Goal: Task Accomplishment & Management: Manage account settings

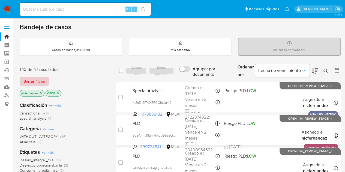
click at [28, 80] on span "Borrar filtros" at bounding box center [34, 82] width 22 height 8
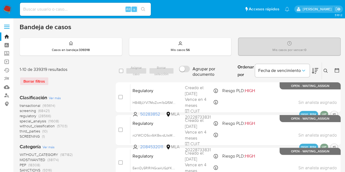
click at [325, 71] on icon at bounding box center [326, 71] width 4 height 4
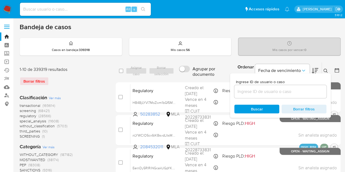
click at [268, 92] on input at bounding box center [280, 91] width 92 height 7
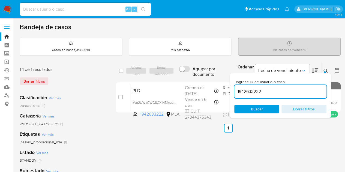
click at [326, 71] on icon at bounding box center [326, 71] width 4 height 4
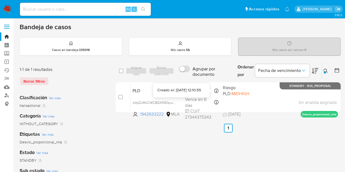
click at [171, 90] on div "Creado el: 12/08/2025 12:10:55" at bounding box center [178, 90] width 43 height 5
click at [325, 71] on icon at bounding box center [326, 71] width 4 height 4
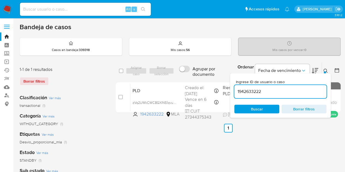
drag, startPoint x: 273, startPoint y: 92, endPoint x: 190, endPoint y: 77, distance: 84.6
click at [190, 76] on div "select-all-cases-checkbox Asignar caso Borrar selección Agrupar por documento O…" at bounding box center [228, 71] width 225 height 18
click at [325, 70] on icon at bounding box center [326, 71] width 4 height 4
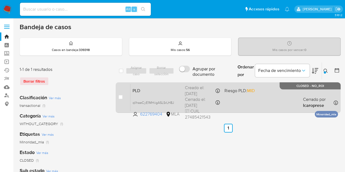
click at [161, 91] on span "PLD" at bounding box center [157, 90] width 48 height 7
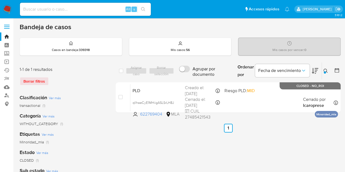
click at [325, 72] on div at bounding box center [325, 73] width 2 height 2
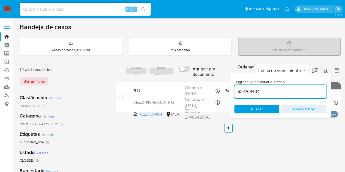
drag, startPoint x: 264, startPoint y: 88, endPoint x: 161, endPoint y: 69, distance: 104.1
click at [162, 69] on div "select-all-cases-checkbox Asignar caso Borrar selección Agrupar por documento O…" at bounding box center [228, 71] width 225 height 18
type input "2211223274"
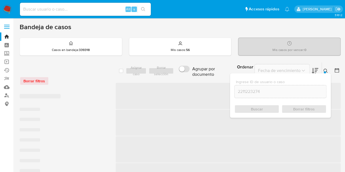
click at [326, 72] on icon at bounding box center [326, 71] width 4 height 4
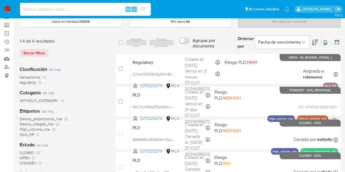
scroll to position [25, 0]
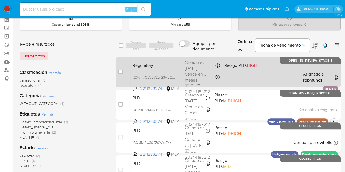
click at [156, 64] on span "Regulatory" at bounding box center [157, 64] width 48 height 7
click at [151, 68] on div "Regulatory tCXsHj7CEVBV2g1G3wBCPFNd 2211223274 MLA Riesgo PLD: HIGH Creado el: …" at bounding box center [234, 72] width 208 height 28
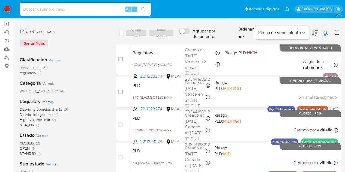
scroll to position [37, 0]
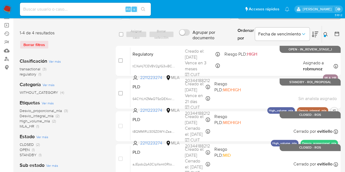
click at [94, 147] on div "CLOSED (2) OPEN (1) STANDBY (1)" at bounding box center [63, 150] width 87 height 16
click at [97, 146] on div "CLOSED (2) OPEN (1) STANDBY (1)" at bounding box center [63, 150] width 87 height 16
click at [100, 140] on div "Estado Ver más CLOSED (2) OPEN (1) STANDBY (1)" at bounding box center [63, 145] width 87 height 24
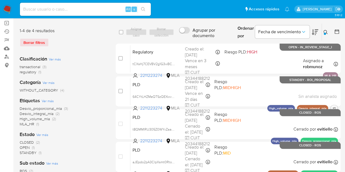
scroll to position [36, 0]
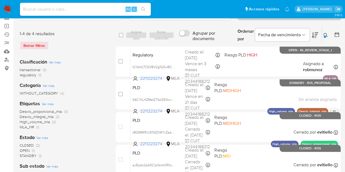
click at [100, 149] on div "CLOSED (2) OPEN (1) STANDBY (1)" at bounding box center [63, 151] width 87 height 16
click at [95, 93] on div "WITHOUT_CATEGORY (4)" at bounding box center [63, 93] width 87 height 5
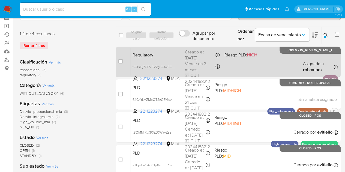
click at [171, 59] on div "Regulatory tCXsHj7CEVBV2g1G3wBCPFNd 2211223274 MLA Riesgo PLD: HIGH Creado el: …" at bounding box center [234, 62] width 208 height 28
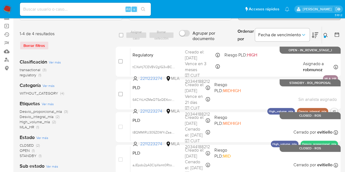
click at [103, 153] on div "CLOSED (2) OPEN (1) STANDBY (1)" at bounding box center [63, 151] width 87 height 16
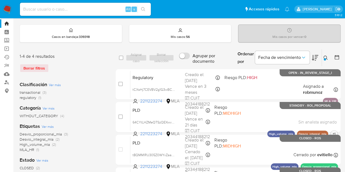
scroll to position [13, 0]
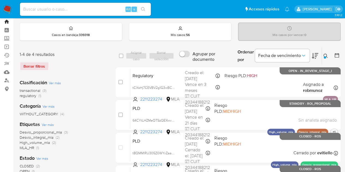
click at [4, 22] on link "Bandeja" at bounding box center [32, 21] width 65 height 8
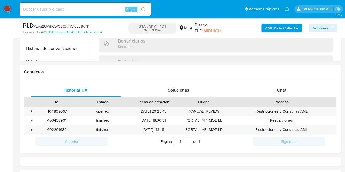
scroll to position [233, 0]
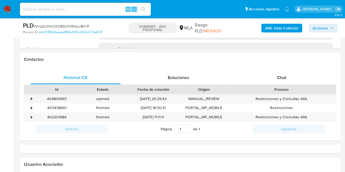
select select "10"
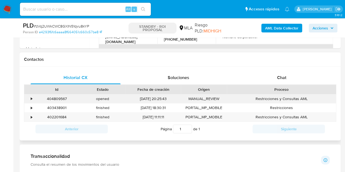
click at [55, 98] on div "404809567" at bounding box center [57, 98] width 46 height 9
click at [56, 98] on div "404809567" at bounding box center [57, 98] width 46 height 9
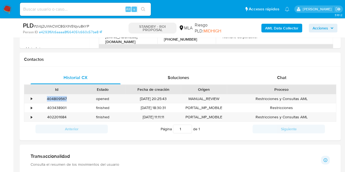
copy div "404809567"
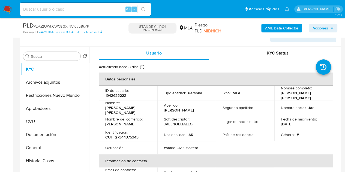
scroll to position [64, 0]
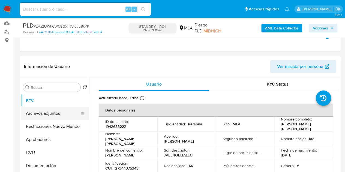
click at [42, 112] on button "Archivos adjuntos" at bounding box center [53, 113] width 64 height 13
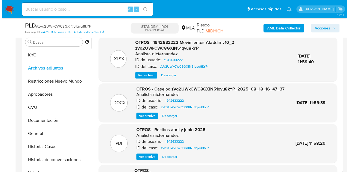
scroll to position [108, 0]
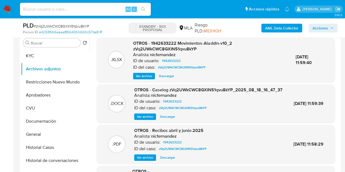
click at [144, 120] on span "Ver archivo" at bounding box center [145, 116] width 16 height 5
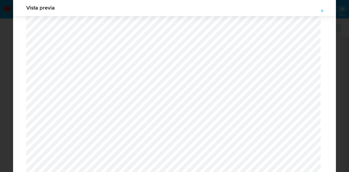
scroll to position [373, 0]
click at [322, 10] on icon "Attachment preview" at bounding box center [323, 11] width 2 height 2
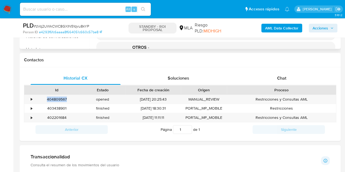
scroll to position [230, 0]
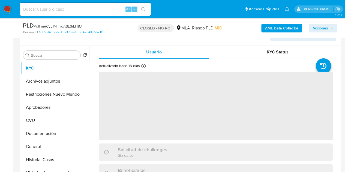
select select "10"
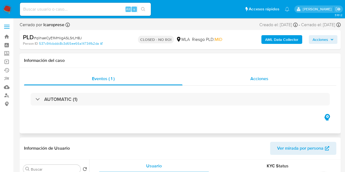
click at [268, 76] on span "Acciones" at bounding box center [260, 79] width 18 height 6
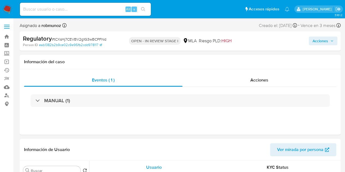
select select "10"
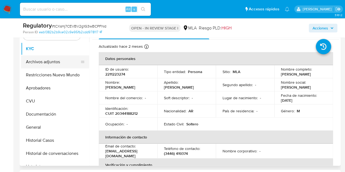
click at [46, 62] on button "Archivos adjuntos" at bounding box center [53, 61] width 64 height 13
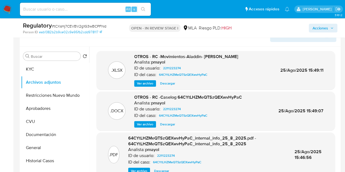
scroll to position [96, 0]
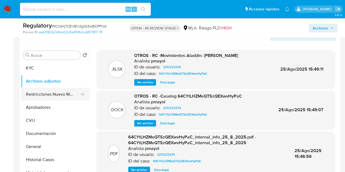
click at [40, 95] on button "Restricciones Nuevo Mundo" at bounding box center [53, 94] width 64 height 13
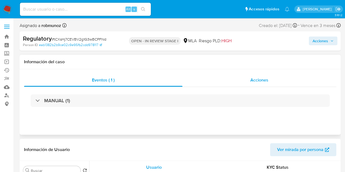
click at [258, 78] on span "Acciones" at bounding box center [260, 80] width 18 height 6
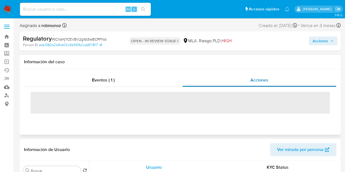
select select "10"
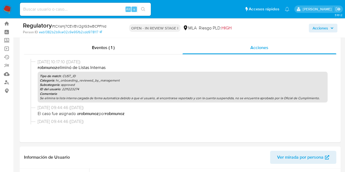
scroll to position [12, 0]
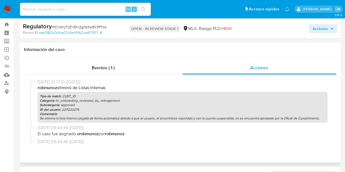
drag, startPoint x: 101, startPoint y: 119, endPoint x: 174, endPoint y: 120, distance: 73.2
click at [174, 120] on p "Se elimina la lista interna cargada de forma automatica debido a que el usuario…" at bounding box center [183, 118] width 286 height 4
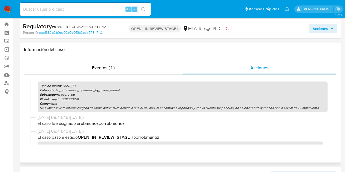
scroll to position [0, 0]
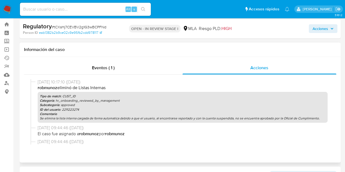
drag, startPoint x: 67, startPoint y: 118, endPoint x: 113, endPoint y: 124, distance: 46.6
click at [113, 124] on div "25/09/2025 10:17:10 (hace 13 días) robmunoz eliminó de Listas Internas Tipo de …" at bounding box center [180, 102] width 299 height 46
drag, startPoint x: 175, startPoint y: 119, endPoint x: 189, endPoint y: 120, distance: 13.7
click at [189, 120] on p "Se elimina la lista interna cargada de forma automatica debido a que el usuario…" at bounding box center [183, 118] width 286 height 4
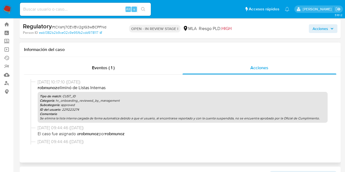
click at [189, 120] on p "Se elimina la lista interna cargada de forma automatica debido a que el usuario…" at bounding box center [183, 118] width 286 height 4
drag, startPoint x: 77, startPoint y: 119, endPoint x: 107, endPoint y: 121, distance: 30.1
click at [107, 121] on div "Tipo de match : CUST_ID Categoría : hr_onboarding_reviewed_by_management Subcat…" at bounding box center [183, 107] width 290 height 31
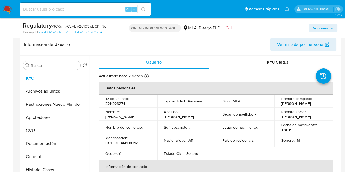
scroll to position [123, 0]
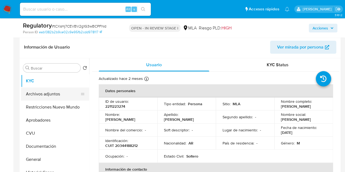
click at [44, 91] on button "Archivos adjuntos" at bounding box center [53, 94] width 64 height 13
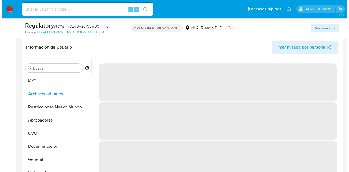
scroll to position [142, 0]
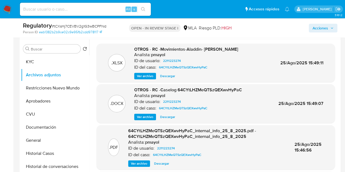
click at [139, 117] on span "Ver archivo" at bounding box center [145, 116] width 16 height 5
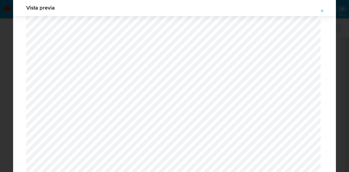
scroll to position [203, 0]
click at [319, 9] on button "Attachment preview" at bounding box center [323, 11] width 12 height 9
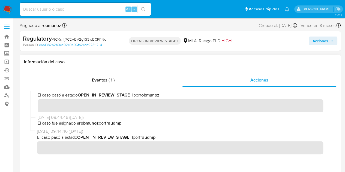
scroll to position [0, 0]
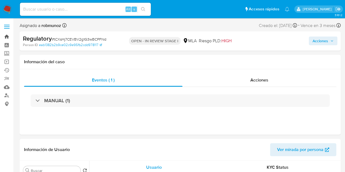
select select "10"
click at [3, 37] on link "Bandeja" at bounding box center [32, 36] width 65 height 8
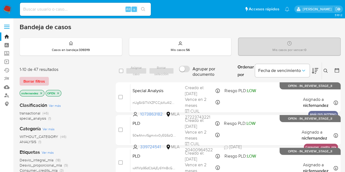
click at [41, 80] on span "Borrar filtros" at bounding box center [34, 82] width 22 height 8
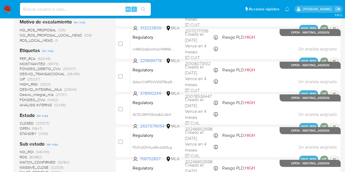
scroll to position [193, 0]
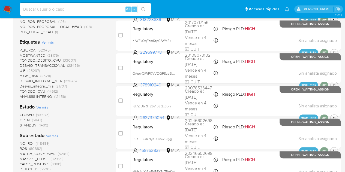
click at [48, 41] on span "Ver más" at bounding box center [48, 42] width 12 height 5
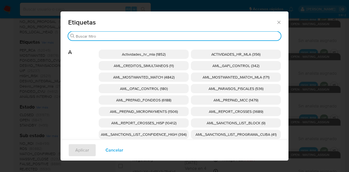
click at [178, 36] on input "Buscar" at bounding box center [177, 36] width 203 height 5
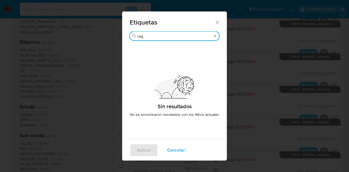
type input "reg"
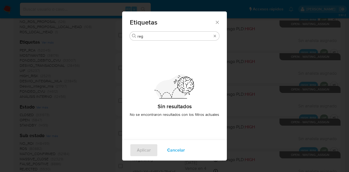
click at [216, 20] on icon "Cerrar" at bounding box center [217, 22] width 5 height 5
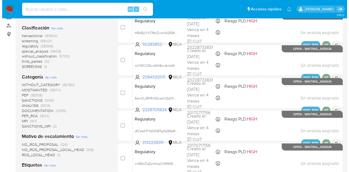
scroll to position [69, 0]
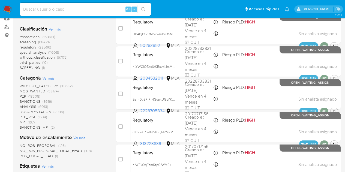
click at [48, 76] on span "Ver más" at bounding box center [49, 78] width 12 height 5
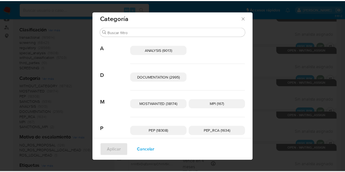
scroll to position [0, 0]
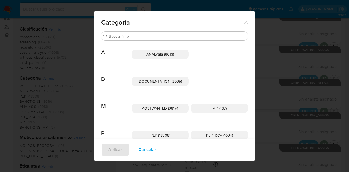
click at [245, 21] on icon "Cerrar" at bounding box center [245, 22] width 5 height 5
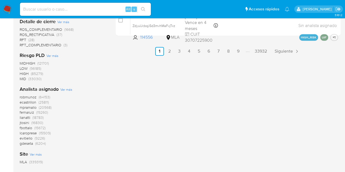
scroll to position [377, 0]
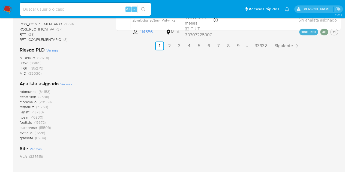
click at [26, 91] on span "robmunoz" at bounding box center [28, 91] width 17 height 5
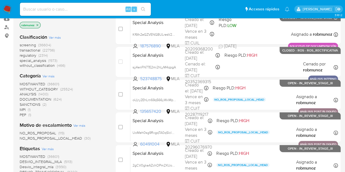
scroll to position [60, 0]
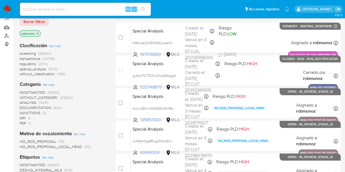
click at [32, 63] on span "regulatory" at bounding box center [28, 63] width 17 height 5
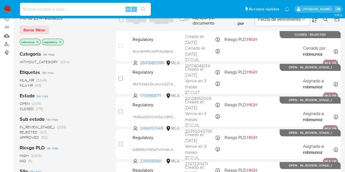
scroll to position [278, 0]
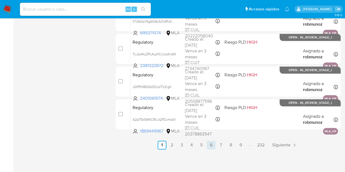
click at [210, 146] on link "6" at bounding box center [211, 145] width 9 height 9
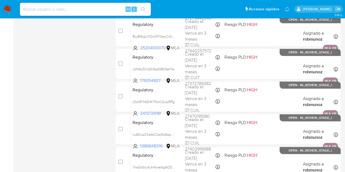
scroll to position [278, 0]
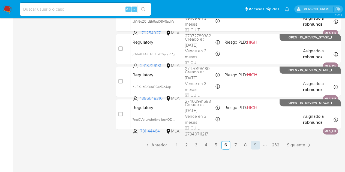
click at [255, 145] on link "9" at bounding box center [255, 145] width 9 height 9
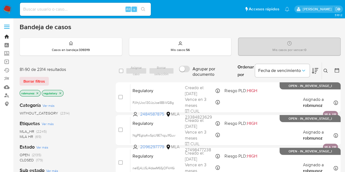
click at [6, 37] on link "Bandeja" at bounding box center [32, 36] width 65 height 8
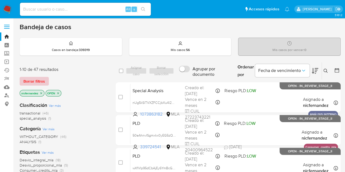
click at [39, 78] on span "Borrar filtros" at bounding box center [34, 82] width 22 height 8
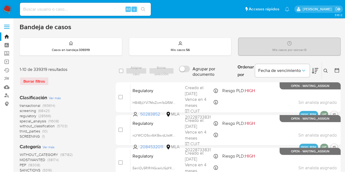
click at [323, 70] on button at bounding box center [326, 71] width 9 height 7
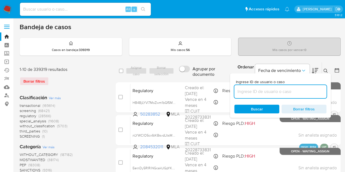
click at [264, 93] on input at bounding box center [280, 91] width 92 height 7
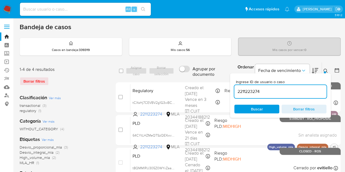
click at [327, 71] on icon at bounding box center [326, 71] width 4 height 4
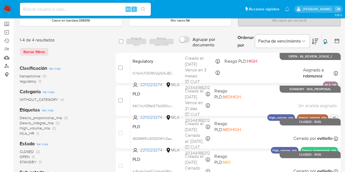
scroll to position [43, 0]
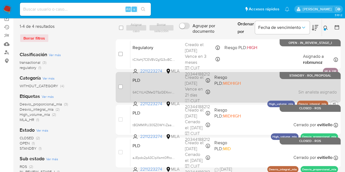
click at [163, 87] on div "PLD 64CYtLHZMeQTSzQEXwvHyPaC 2211223274 MLA Riesgo PLD: MIDHIGH Creado el: 12/0…" at bounding box center [234, 87] width 208 height 28
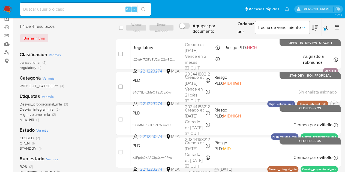
click at [326, 26] on icon at bounding box center [326, 28] width 4 height 4
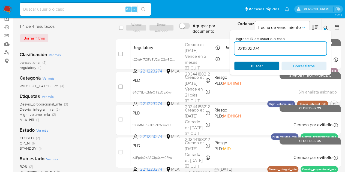
click at [253, 63] on span "Buscar" at bounding box center [257, 66] width 12 height 9
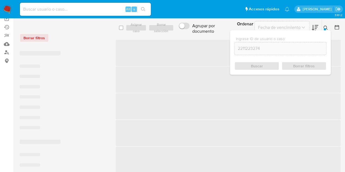
click at [324, 26] on icon at bounding box center [326, 28] width 4 height 4
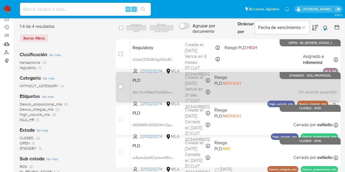
click at [159, 84] on span "PLD" at bounding box center [157, 79] width 48 height 7
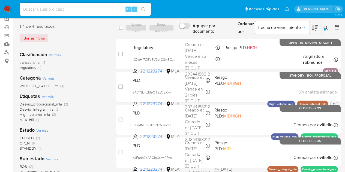
click at [326, 25] on button at bounding box center [326, 28] width 9 height 7
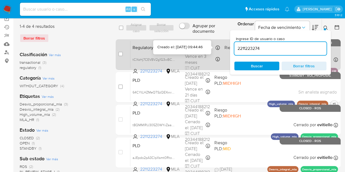
drag, startPoint x: 269, startPoint y: 48, endPoint x: 209, endPoint y: 47, distance: 60.1
click at [205, 46] on div "select-all-cases-checkbox Asignar caso Borrar selección Agrupar por documento O…" at bounding box center [228, 94] width 225 height 151
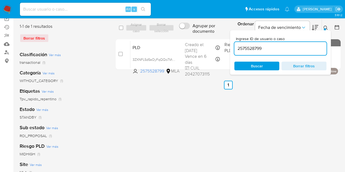
click at [324, 27] on icon at bounding box center [326, 28] width 4 height 4
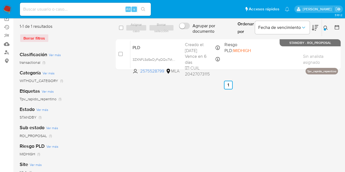
click at [324, 26] on icon at bounding box center [326, 28] width 4 height 4
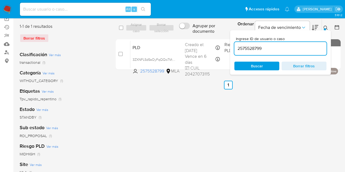
drag, startPoint x: 273, startPoint y: 45, endPoint x: 203, endPoint y: 32, distance: 71.1
click at [203, 32] on div "select-all-cases-checkbox Asignar caso Borrar selección Agrupar por documento O…" at bounding box center [228, 28] width 225 height 18
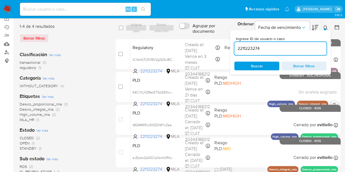
click at [326, 28] on icon at bounding box center [326, 28] width 4 height 4
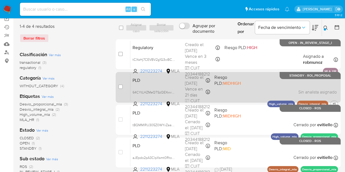
click at [185, 82] on div "Creado el: 12/08/2025 Creado el: 12/08/2025 12:07:18" at bounding box center [197, 81] width 25 height 12
click at [165, 84] on span "PLD" at bounding box center [157, 79] width 48 height 7
click at [143, 83] on span "PLD" at bounding box center [157, 79] width 48 height 7
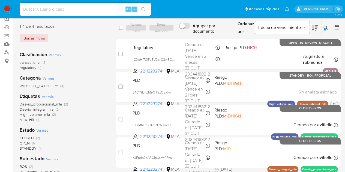
click at [326, 27] on icon at bounding box center [326, 28] width 4 height 4
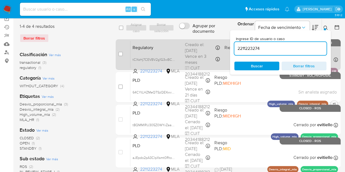
drag, startPoint x: 273, startPoint y: 49, endPoint x: 178, endPoint y: 39, distance: 95.5
click at [178, 39] on div "select-all-cases-checkbox Asignar caso Borrar selección Agrupar por documento O…" at bounding box center [228, 94] width 225 height 151
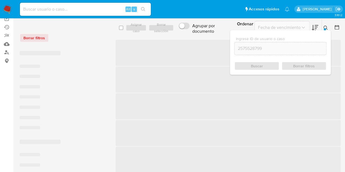
click at [323, 26] on button at bounding box center [326, 28] width 9 height 7
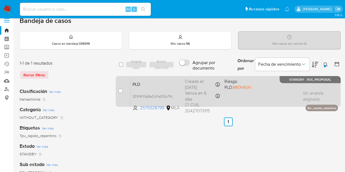
scroll to position [7, 0]
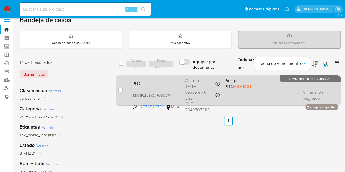
click at [169, 86] on span "PLD" at bounding box center [157, 83] width 48 height 7
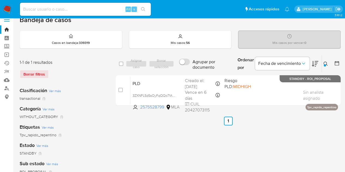
click at [325, 62] on icon at bounding box center [326, 64] width 4 height 4
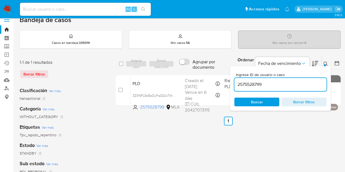
drag, startPoint x: 276, startPoint y: 83, endPoint x: 181, endPoint y: 54, distance: 99.5
click at [181, 54] on div "Bandeja de casos Casos en bandeja : 339319 Mis casos : 56 Mis casos por vencer …" at bounding box center [180, 155] width 321 height 279
click at [325, 63] on icon at bounding box center [326, 64] width 4 height 4
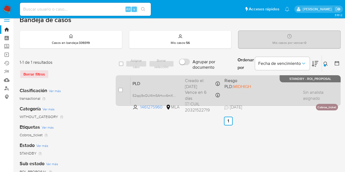
click at [148, 79] on div "PLD E2qpj9oQU4Im5AHwx6mXVUUt 1461275960 MLA Riesgo PLD: MIDHIGH Creado el: 12/0…" at bounding box center [234, 91] width 208 height 28
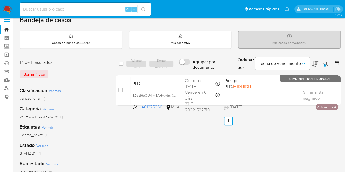
drag, startPoint x: 328, startPoint y: 64, endPoint x: 322, endPoint y: 66, distance: 5.9
click at [328, 64] on icon at bounding box center [326, 64] width 4 height 4
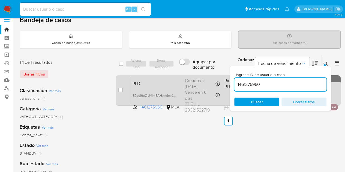
drag, startPoint x: 272, startPoint y: 86, endPoint x: 178, endPoint y: 76, distance: 94.1
click at [181, 71] on div "select-all-cases-checkbox Asignar caso Borrar selección Agrupar por documento O…" at bounding box center [228, 64] width 225 height 18
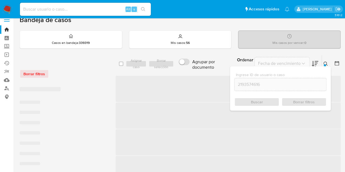
click at [326, 63] on icon at bounding box center [326, 64] width 4 height 4
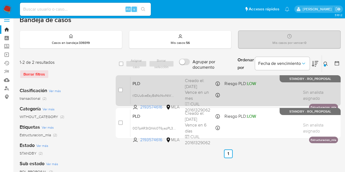
click at [147, 81] on span "PLD" at bounding box center [157, 83] width 48 height 7
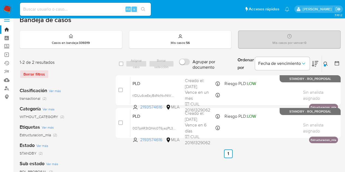
click at [327, 62] on icon at bounding box center [326, 64] width 4 height 4
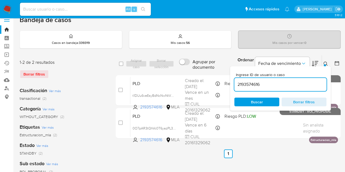
drag, startPoint x: 285, startPoint y: 84, endPoint x: 184, endPoint y: 73, distance: 101.9
click at [187, 73] on div "select-all-cases-checkbox Asignar caso Borrar selección Agrupar por documento O…" at bounding box center [228, 98] width 225 height 86
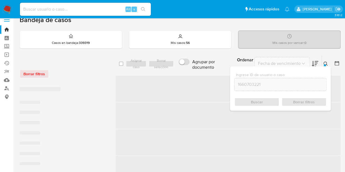
click at [326, 64] on icon at bounding box center [326, 64] width 4 height 4
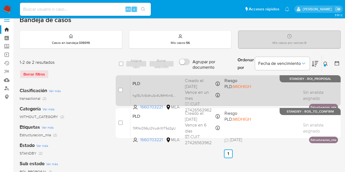
click at [166, 86] on span "PLD" at bounding box center [157, 83] width 48 height 7
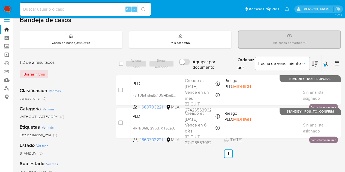
click at [326, 64] on icon at bounding box center [326, 64] width 4 height 4
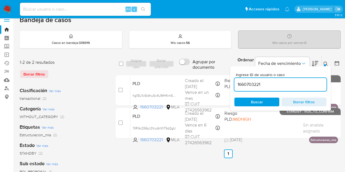
drag, startPoint x: 276, startPoint y: 86, endPoint x: 215, endPoint y: 74, distance: 63.1
click at [212, 73] on div "select-all-cases-checkbox Asignar caso Borrar selección Agrupar por documento O…" at bounding box center [228, 98] width 225 height 86
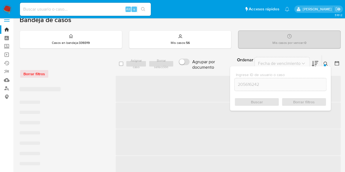
click at [326, 61] on button at bounding box center [326, 64] width 9 height 7
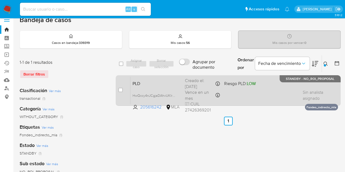
click at [150, 77] on div "PLD HwQccy4nJCgjaDAhvUKIrZeR 205616242 MLA Riesgo PLD: LOW Creado el: 12/09/202…" at bounding box center [234, 91] width 208 height 28
click at [159, 87] on div "PLD HwQccy4nJCgjaDAhvUKIrZeR 205616242 MLA Riesgo PLD: LOW Creado el: 12/09/202…" at bounding box center [234, 91] width 208 height 28
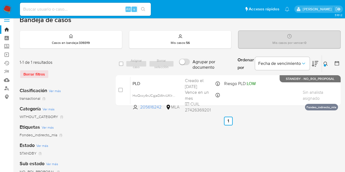
click at [160, 172] on div "select-all-cases-checkbox Asignar caso Borrar selección Agrupar por documento O…" at bounding box center [228, 175] width 225 height 240
drag, startPoint x: 171, startPoint y: 149, endPoint x: 171, endPoint y: 154, distance: 4.9
click at [171, 148] on div "select-all-cases-checkbox Asignar caso Borrar selección Agrupar por documento O…" at bounding box center [228, 175] width 225 height 240
click at [328, 67] on div "Ingrese ID de usuario o caso 205616242 Buscar Borrar filtros" at bounding box center [326, 63] width 9 height 17
click at [328, 66] on button at bounding box center [326, 64] width 9 height 7
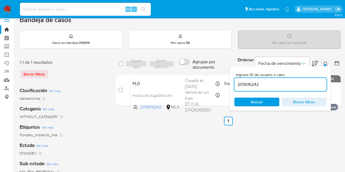
drag, startPoint x: 285, startPoint y: 83, endPoint x: 172, endPoint y: 65, distance: 114.1
click at [172, 65] on div "select-all-cases-checkbox Asignar caso Borrar selección Agrupar por documento O…" at bounding box center [228, 64] width 225 height 18
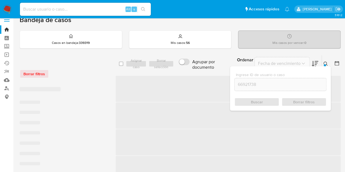
click at [325, 63] on icon at bounding box center [326, 64] width 4 height 4
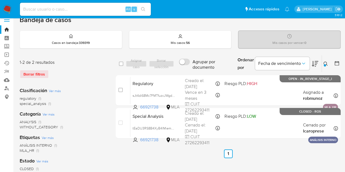
click at [328, 65] on button at bounding box center [326, 64] width 9 height 7
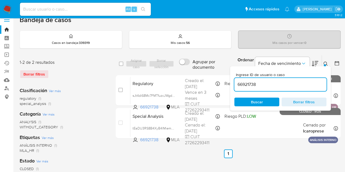
drag, startPoint x: 273, startPoint y: 84, endPoint x: 185, endPoint y: 69, distance: 89.6
click at [185, 69] on div "select-all-cases-checkbox Asignar caso Borrar selección Agrupar por documento O…" at bounding box center [228, 64] width 225 height 18
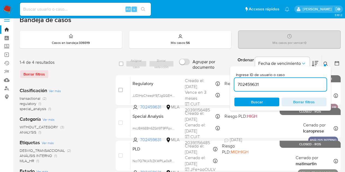
click at [326, 62] on icon at bounding box center [326, 64] width 4 height 4
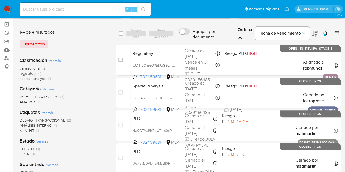
scroll to position [36, 0]
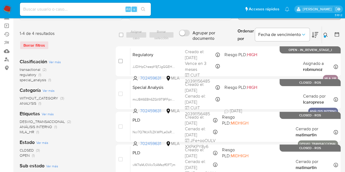
click at [326, 35] on icon at bounding box center [326, 35] width 4 height 4
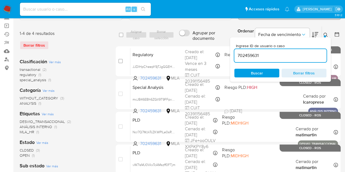
drag, startPoint x: 270, startPoint y: 51, endPoint x: 218, endPoint y: 45, distance: 52.2
click at [218, 45] on div "select-all-cases-checkbox Asignar caso Borrar selección Agrupar por documento O…" at bounding box center [228, 101] width 225 height 151
click at [246, 52] on input "702459631" at bounding box center [280, 55] width 92 height 7
paste input "1073863182"
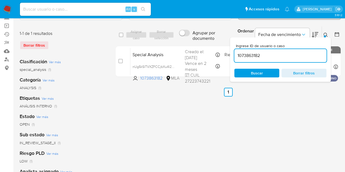
click at [326, 34] on icon at bounding box center [326, 35] width 4 height 4
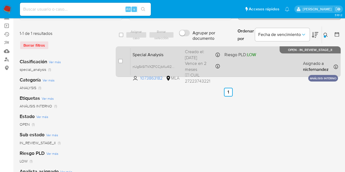
click at [158, 54] on span "Special Analysis" at bounding box center [157, 54] width 48 height 7
click at [173, 65] on span "nUg5kSlTVXZFCCjbXu4I2AQG" at bounding box center [156, 66] width 46 height 6
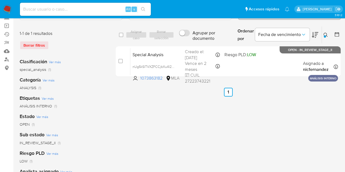
click at [326, 36] on icon at bounding box center [326, 35] width 4 height 4
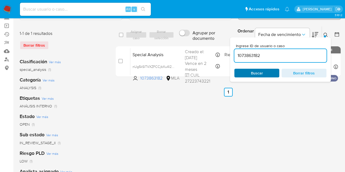
click at [260, 73] on span "Buscar" at bounding box center [257, 73] width 12 height 9
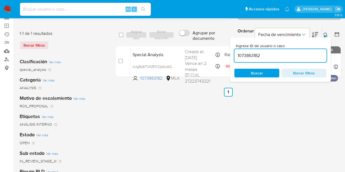
click at [324, 31] on div "Ingrese ID de usuario o caso 1073863182 Buscar Borrar filtros" at bounding box center [326, 34] width 9 height 17
click at [325, 33] on icon at bounding box center [326, 35] width 4 height 4
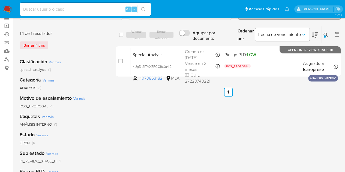
click at [325, 33] on icon at bounding box center [326, 35] width 4 height 4
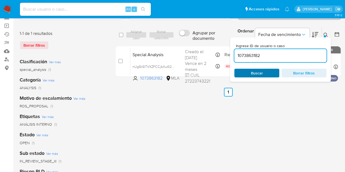
click at [256, 73] on span "Buscar" at bounding box center [257, 73] width 12 height 9
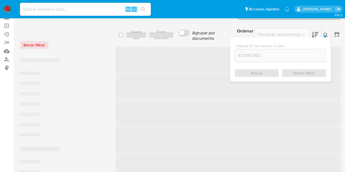
click at [327, 34] on icon at bounding box center [326, 35] width 4 height 4
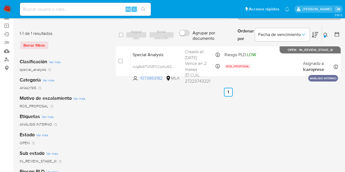
click at [326, 33] on icon at bounding box center [326, 35] width 4 height 4
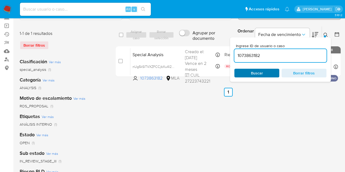
click at [261, 76] on span "Buscar" at bounding box center [257, 73] width 12 height 9
click at [325, 33] on icon at bounding box center [326, 35] width 4 height 4
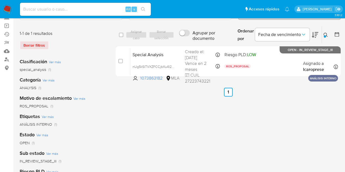
click at [327, 35] on icon at bounding box center [326, 35] width 4 height 4
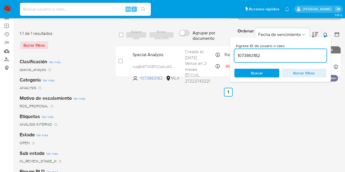
drag, startPoint x: 259, startPoint y: 50, endPoint x: 187, endPoint y: 40, distance: 72.3
click at [187, 40] on div "select-all-cases-checkbox Asignar caso Borrar selección Agrupar por documento O…" at bounding box center [228, 35] width 225 height 18
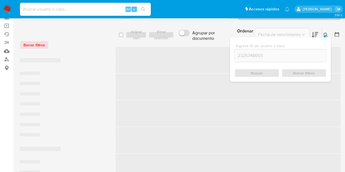
click at [326, 34] on icon at bounding box center [326, 35] width 4 height 4
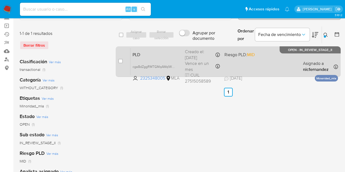
click at [157, 57] on div "PLD cga8dZggRMTGMqAWqIWzJ4e4 2325348005 MLA Riesgo PLD: MID Creado el: 12/09/20…" at bounding box center [234, 62] width 208 height 28
click at [175, 64] on div "cga8dZggRMTGMqAWqIWzJ4e4" at bounding box center [155, 67] width 44 height 6
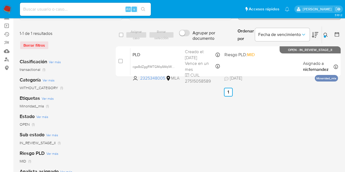
click at [325, 34] on icon at bounding box center [326, 35] width 4 height 4
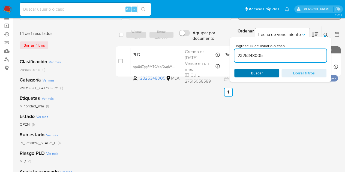
click at [258, 77] on span "Buscar" at bounding box center [257, 73] width 12 height 9
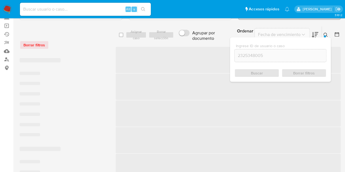
click at [325, 33] on icon at bounding box center [326, 35] width 4 height 4
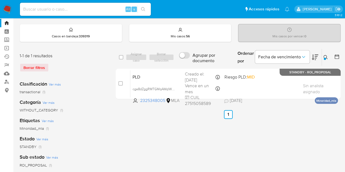
scroll to position [13, 0]
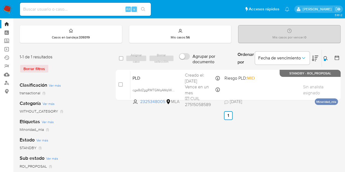
click at [323, 58] on button at bounding box center [326, 58] width 9 height 7
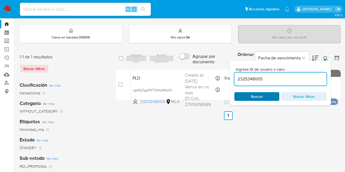
click at [264, 96] on span "Buscar" at bounding box center [256, 97] width 37 height 8
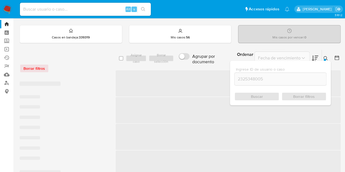
click at [325, 58] on icon at bounding box center [326, 58] width 4 height 4
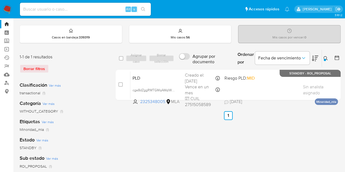
click at [329, 57] on button at bounding box center [326, 58] width 9 height 7
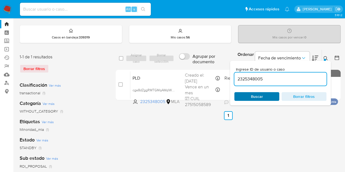
click at [261, 94] on span "Buscar" at bounding box center [257, 96] width 12 height 9
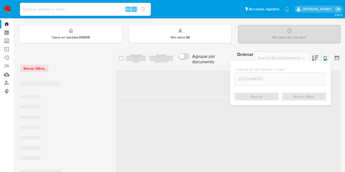
click at [326, 59] on icon at bounding box center [326, 58] width 4 height 4
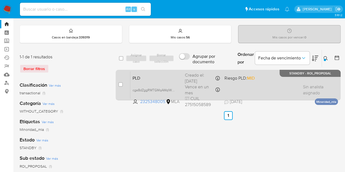
click at [165, 81] on div "PLD cga8dZggRMTGMqAWqIWzJ4e4 2325348005 MLA Riesgo PLD: MID Creado el: 12/09/20…" at bounding box center [234, 85] width 208 height 28
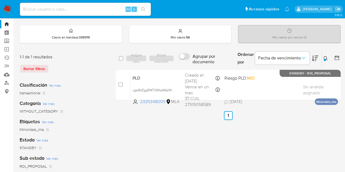
click at [325, 57] on icon at bounding box center [326, 58] width 4 height 4
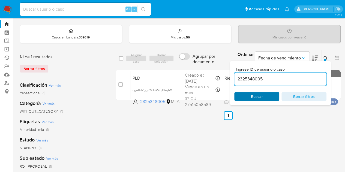
click at [248, 98] on span "Buscar" at bounding box center [256, 97] width 37 height 8
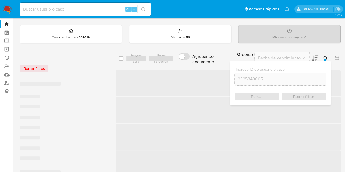
click at [327, 57] on icon at bounding box center [326, 58] width 4 height 4
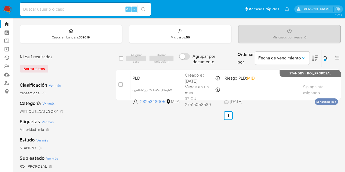
click at [109, 160] on div "1-1 de 1 resultados Borrar filtros Clasificación Ver más transactional (1) Cate…" at bounding box center [180, 170] width 321 height 240
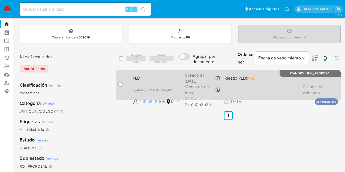
click at [150, 85] on div "PLD cga8dZggRMTGMqAWqIWzJ4e4 2325348005 MLA Riesgo PLD: MID Creado el: 12/09/20…" at bounding box center [234, 85] width 208 height 28
click at [165, 73] on div "PLD cga8dZggRMTGMqAWqIWzJ4e4 2325348005 MLA Riesgo PLD: MID Creado el: 12/09/20…" at bounding box center [234, 85] width 208 height 28
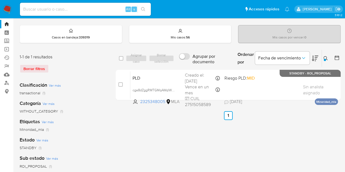
click at [327, 59] on icon at bounding box center [326, 58] width 4 height 4
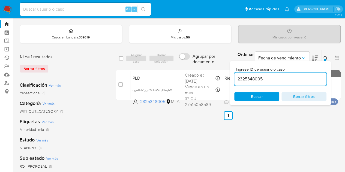
drag, startPoint x: 268, startPoint y: 78, endPoint x: 165, endPoint y: 67, distance: 103.4
click at [165, 67] on div "select-all-cases-checkbox Asignar caso Borrar selección Agrupar por documento O…" at bounding box center [228, 76] width 225 height 53
click at [324, 60] on div at bounding box center [325, 60] width 2 height 2
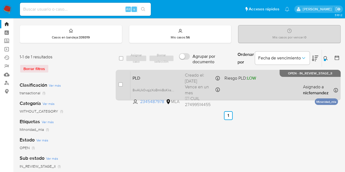
click at [147, 78] on span "PLD" at bounding box center [157, 77] width 48 height 7
click at [174, 91] on span "8wAUk0vqjzXoBmk8oKksGGu6" at bounding box center [156, 90] width 47 height 6
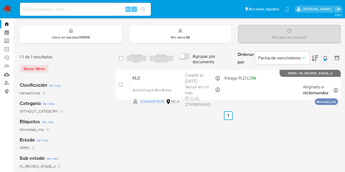
click at [303, 123] on div "select-all-cases-checkbox Asignar caso Borrar selección Agrupar por documento O…" at bounding box center [228, 170] width 225 height 240
click at [280, 150] on div "select-all-cases-checkbox Asignar caso Borrar selección Agrupar por documento O…" at bounding box center [228, 170] width 225 height 240
click at [327, 56] on icon at bounding box center [326, 58] width 4 height 4
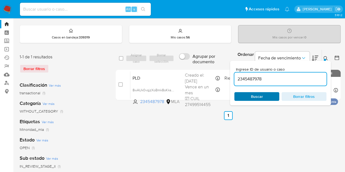
click at [262, 95] on span "Buscar" at bounding box center [257, 96] width 12 height 9
click at [329, 57] on button at bounding box center [326, 58] width 9 height 7
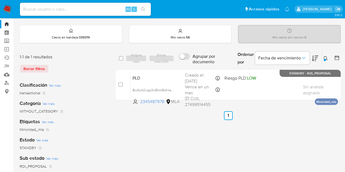
click at [327, 57] on icon at bounding box center [326, 58] width 4 height 4
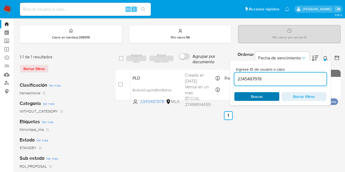
click at [260, 95] on span "Buscar" at bounding box center [257, 96] width 12 height 9
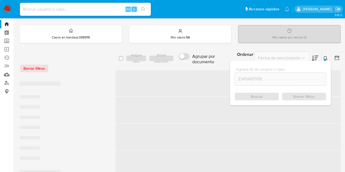
click at [328, 59] on icon at bounding box center [326, 58] width 4 height 4
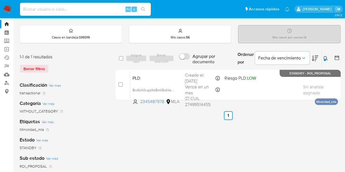
click at [327, 54] on div "Ingrese ID de usuario o caso 2345487978 Buscar Borrar filtros" at bounding box center [326, 58] width 9 height 17
click at [327, 56] on icon at bounding box center [326, 58] width 4 height 4
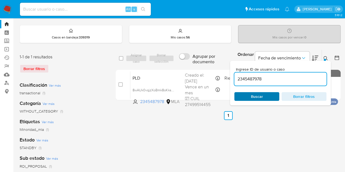
click at [270, 94] on span "Buscar" at bounding box center [256, 97] width 37 height 8
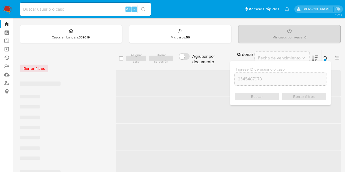
click at [324, 58] on icon at bounding box center [326, 58] width 4 height 4
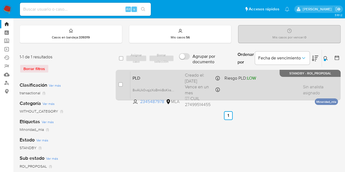
click at [183, 76] on div "PLD 8wAUk0vqjzXoBmk8oKksGGu6 2345487978 MLA Riesgo PLD: LOW Creado el: 12/09/20…" at bounding box center [234, 85] width 208 height 28
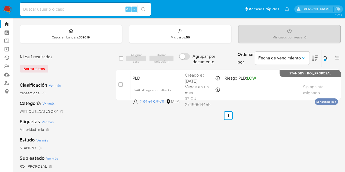
click at [327, 58] on icon at bounding box center [326, 58] width 4 height 4
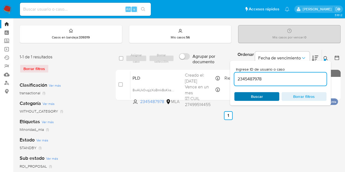
click at [261, 95] on span "Buscar" at bounding box center [257, 96] width 12 height 9
drag, startPoint x: 325, startPoint y: 59, endPoint x: 319, endPoint y: 65, distance: 8.1
click at [326, 58] on button at bounding box center [326, 58] width 9 height 7
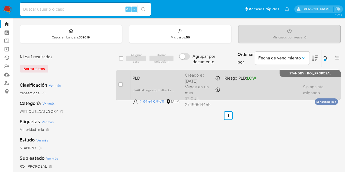
click at [157, 82] on div "PLD 8wAUk0vqjzXoBmk8oKksGGu6 2345487978 MLA Riesgo PLD: LOW Creado el: 12/09/20…" at bounding box center [234, 85] width 208 height 28
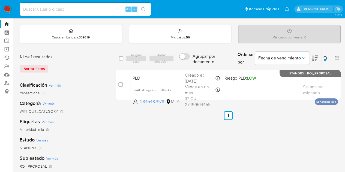
click at [285, 135] on div "select-all-cases-checkbox Asignar caso Borrar selección Agrupar por documento O…" at bounding box center [228, 170] width 225 height 240
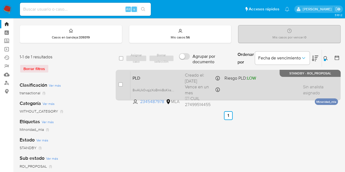
click at [147, 71] on div "PLD 8wAUk0vqjzXoBmk8oKksGGu6 2345487978 MLA Riesgo PLD: LOW Creado el: 12/09/20…" at bounding box center [234, 85] width 208 height 28
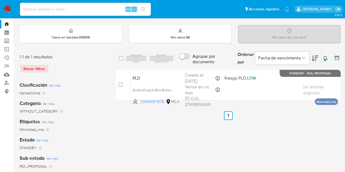
click at [323, 59] on button at bounding box center [326, 58] width 9 height 7
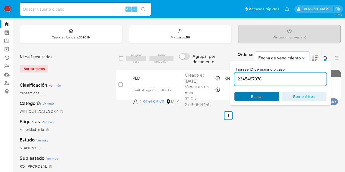
click at [266, 94] on span "Buscar" at bounding box center [256, 97] width 37 height 8
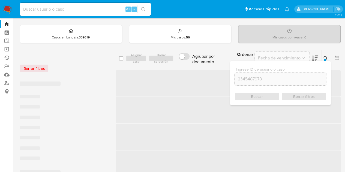
click at [328, 58] on button at bounding box center [326, 58] width 9 height 7
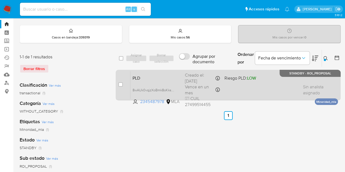
click at [159, 76] on span "PLD" at bounding box center [157, 77] width 48 height 7
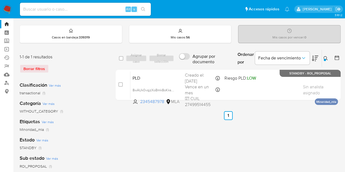
click at [327, 58] on icon at bounding box center [326, 58] width 4 height 4
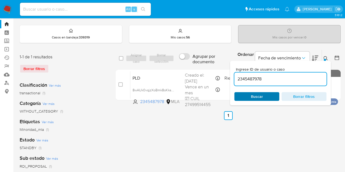
click at [269, 93] on span "Buscar" at bounding box center [256, 97] width 37 height 8
click at [325, 57] on icon at bounding box center [326, 58] width 4 height 4
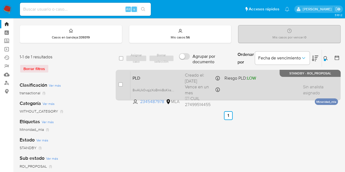
click at [167, 76] on span "PLD" at bounding box center [157, 77] width 48 height 7
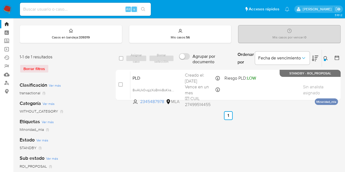
drag, startPoint x: 328, startPoint y: 57, endPoint x: 300, endPoint y: 69, distance: 29.9
click at [328, 57] on icon at bounding box center [326, 58] width 4 height 4
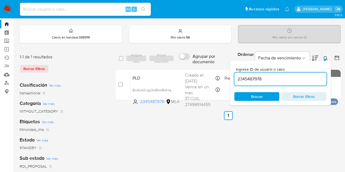
drag, startPoint x: 272, startPoint y: 77, endPoint x: 176, endPoint y: 64, distance: 97.6
click at [176, 64] on div "select-all-cases-checkbox Asignar caso Borrar selección Agrupar por documento O…" at bounding box center [228, 59] width 225 height 18
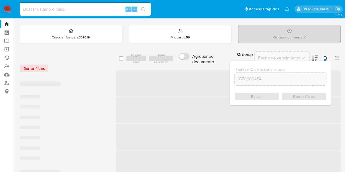
click at [325, 58] on icon at bounding box center [326, 58] width 4 height 4
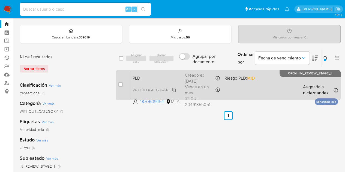
click at [173, 89] on span "V4LUiQFQkxBUpd69yRyiORpb" at bounding box center [156, 90] width 47 height 6
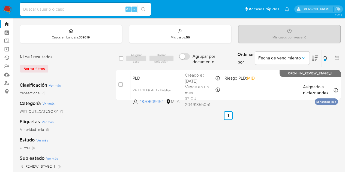
click at [162, 153] on div "select-all-cases-checkbox Asignar caso Borrar selección Agrupar por documento O…" at bounding box center [228, 170] width 225 height 240
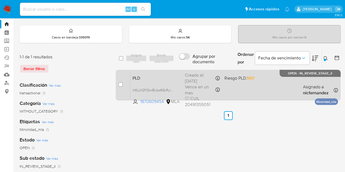
click at [170, 73] on div "PLD V4LUiQFQkxBUpd69yRyiORpb 1870609454 MLA Riesgo PLD: MID Creado el: 12/09/20…" at bounding box center [234, 85] width 208 height 28
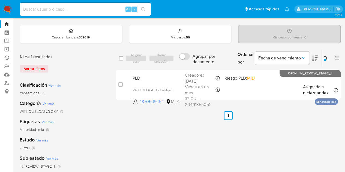
click at [171, 157] on div "select-all-cases-checkbox Asignar caso Borrar selección Agrupar por documento O…" at bounding box center [228, 170] width 225 height 240
click at [154, 116] on ul "Anterior 1 Siguiente" at bounding box center [228, 115] width 225 height 9
click at [324, 58] on icon at bounding box center [326, 58] width 4 height 4
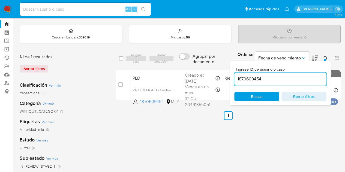
drag, startPoint x: 283, startPoint y: 78, endPoint x: 190, endPoint y: 65, distance: 94.3
click at [188, 64] on div "select-all-cases-checkbox Asignar caso Borrar selección Agrupar por documento O…" at bounding box center [228, 59] width 225 height 18
click at [326, 58] on icon at bounding box center [326, 58] width 4 height 4
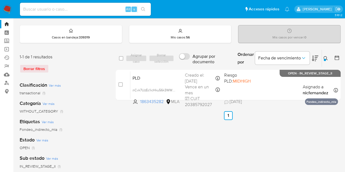
click at [328, 58] on button at bounding box center [326, 58] width 9 height 7
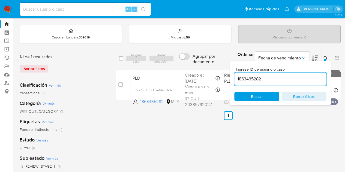
drag, startPoint x: 275, startPoint y: 76, endPoint x: 196, endPoint y: 63, distance: 80.2
click at [192, 61] on div "select-all-cases-checkbox Asignar caso Borrar selección Agrupar por documento O…" at bounding box center [228, 59] width 225 height 18
click at [324, 58] on icon at bounding box center [326, 58] width 4 height 4
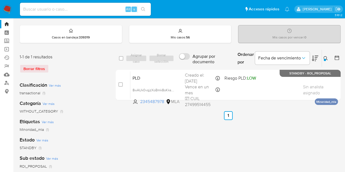
click at [327, 58] on icon at bounding box center [326, 58] width 4 height 4
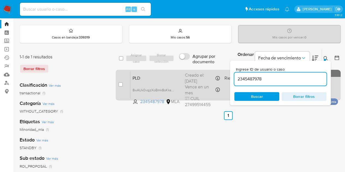
drag, startPoint x: 273, startPoint y: 78, endPoint x: 208, endPoint y: 72, distance: 65.5
click at [208, 72] on div "select-all-cases-checkbox Asignar caso Borrar selección Agrupar por documento O…" at bounding box center [228, 76] width 225 height 53
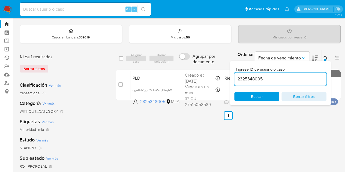
click at [324, 59] on div at bounding box center [325, 60] width 2 height 2
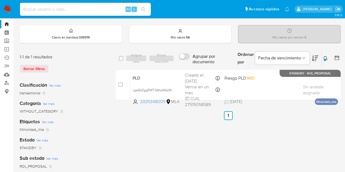
click at [212, 143] on div "select-all-cases-checkbox Asignar caso Borrar selección Agrupar por documento O…" at bounding box center [228, 170] width 225 height 240
click at [324, 58] on icon at bounding box center [326, 58] width 4 height 4
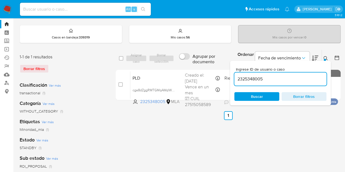
drag, startPoint x: 275, startPoint y: 76, endPoint x: 159, endPoint y: 65, distance: 116.0
click at [159, 65] on div "select-all-cases-checkbox Asignar caso Borrar selección Agrupar por documento O…" at bounding box center [228, 59] width 225 height 18
click at [325, 59] on div at bounding box center [325, 60] width 2 height 2
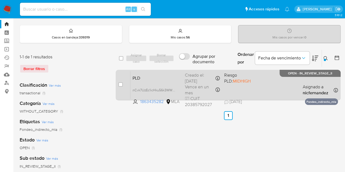
click at [155, 79] on span "PLD" at bounding box center [157, 77] width 48 height 7
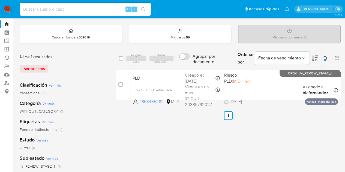
drag, startPoint x: 198, startPoint y: 136, endPoint x: 201, endPoint y: 135, distance: 2.9
click at [198, 136] on div "select-all-cases-checkbox Asignar caso Borrar selección Agrupar por documento O…" at bounding box center [228, 170] width 225 height 240
click at [327, 59] on icon at bounding box center [326, 58] width 4 height 4
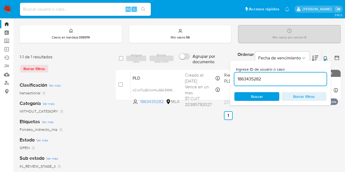
drag, startPoint x: 284, startPoint y: 78, endPoint x: 183, endPoint y: 65, distance: 102.4
click at [183, 65] on div "select-all-cases-checkbox Asignar caso Borrar selección Agrupar por documento O…" at bounding box center [228, 59] width 225 height 18
type input "134741006"
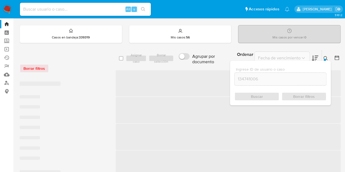
click at [327, 57] on icon at bounding box center [326, 58] width 4 height 4
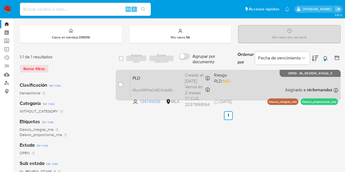
click at [164, 77] on span "PLD" at bounding box center [157, 77] width 48 height 7
click at [174, 89] on span "E6ym05FHleCdSC0o3zE9ZPz1" at bounding box center [156, 90] width 46 height 6
click at [171, 84] on div "PLD E6ym05FHleCdSC0o3zE9ZPz1 134741006 MLA Riesgo PLD: MID Creado el: 12/09/202…" at bounding box center [234, 85] width 208 height 28
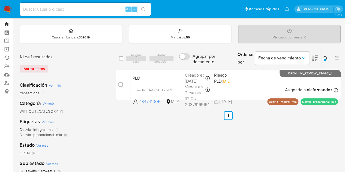
click at [6, 23] on link "Bandeja" at bounding box center [32, 24] width 65 height 8
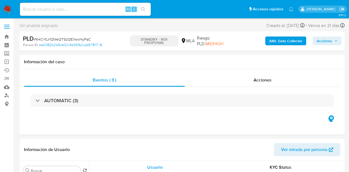
select select "10"
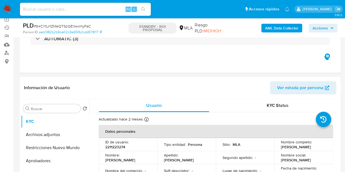
scroll to position [44, 0]
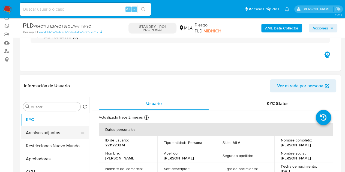
click at [47, 129] on button "Archivos adjuntos" at bounding box center [53, 132] width 64 height 13
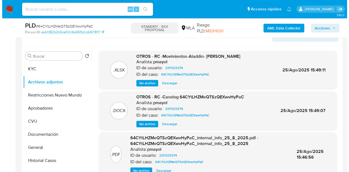
scroll to position [94, 0]
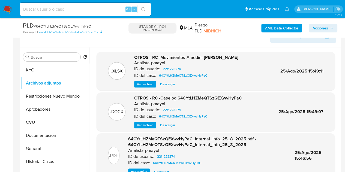
click at [141, 125] on span "Ver archivo" at bounding box center [145, 125] width 16 height 5
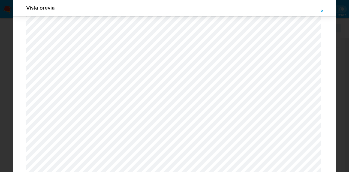
scroll to position [276, 0]
drag, startPoint x: 322, startPoint y: 10, endPoint x: 289, endPoint y: 27, distance: 37.4
click at [322, 11] on icon "Attachment preview" at bounding box center [322, 11] width 4 height 4
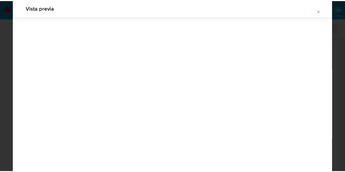
scroll to position [17, 0]
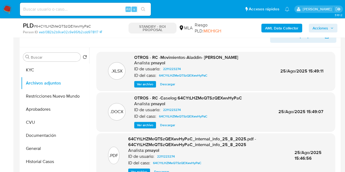
drag, startPoint x: 143, startPoint y: 124, endPoint x: 148, endPoint y: 132, distance: 9.2
click at [143, 124] on span "Ver archivo" at bounding box center [145, 125] width 16 height 5
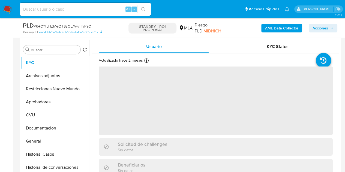
scroll to position [111, 0]
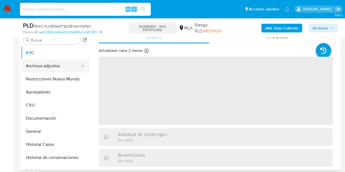
select select "10"
click at [42, 67] on button "Archivos adjuntos" at bounding box center [53, 65] width 64 height 13
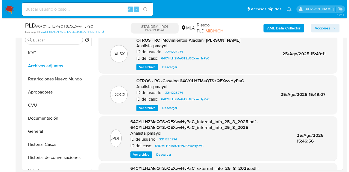
scroll to position [97, 0]
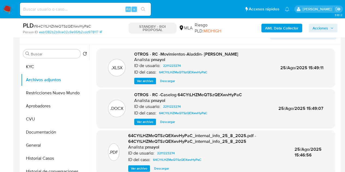
click at [144, 122] on span "Ver archivo" at bounding box center [145, 121] width 16 height 5
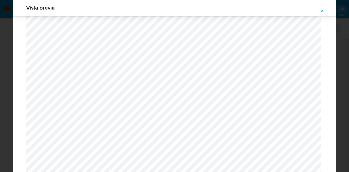
scroll to position [248, 0]
drag, startPoint x: 322, startPoint y: 12, endPoint x: 342, endPoint y: 43, distance: 37.3
click at [322, 13] on icon "Attachment preview" at bounding box center [322, 11] width 4 height 4
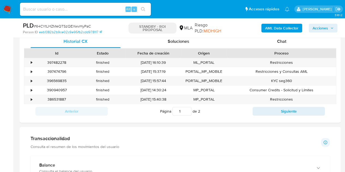
scroll to position [266, 0]
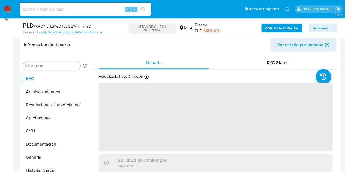
scroll to position [86, 0]
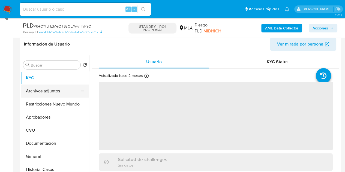
click at [45, 92] on button "Archivos adjuntos" at bounding box center [53, 91] width 64 height 13
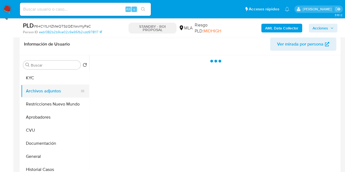
select select "10"
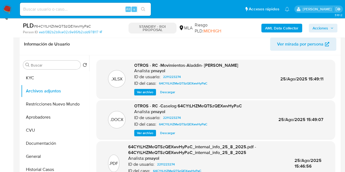
click at [142, 131] on span "Ver archivo" at bounding box center [145, 132] width 16 height 5
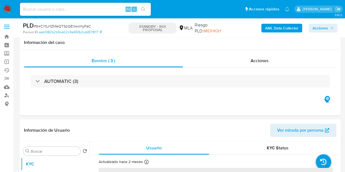
scroll to position [98, 0]
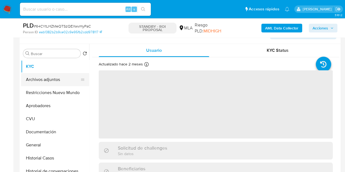
click at [35, 79] on button "Archivos adjuntos" at bounding box center [53, 79] width 64 height 13
select select "10"
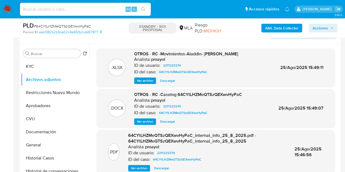
click at [142, 124] on span "Ver archivo" at bounding box center [145, 121] width 16 height 5
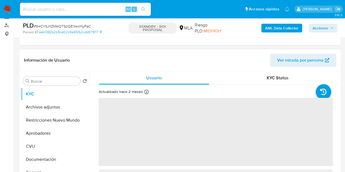
scroll to position [79, 0]
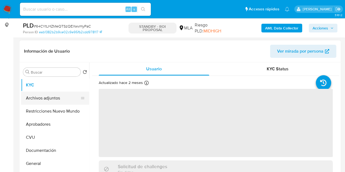
click at [35, 96] on button "Archivos adjuntos" at bounding box center [53, 98] width 64 height 13
select select "10"
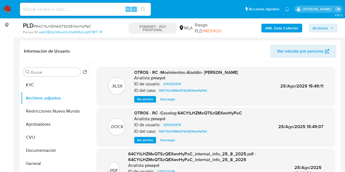
click at [141, 135] on div "OTROS - RC -Caselog 64CYtLHZMeQTSzQEXwvHyPaC Analista: pmayol ID de usuario: 22…" at bounding box center [188, 126] width 108 height 33
click at [139, 140] on span "Ver archivo" at bounding box center [145, 140] width 16 height 5
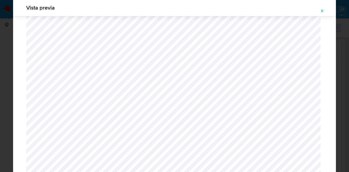
scroll to position [311, 0]
click at [322, 14] on span "Attachment preview" at bounding box center [322, 11] width 4 height 8
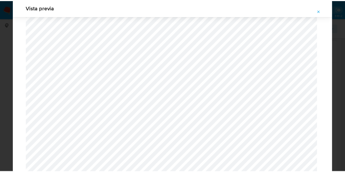
scroll to position [17, 0]
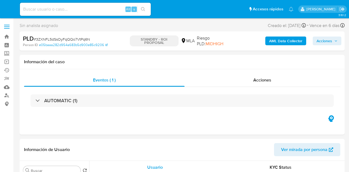
select select "10"
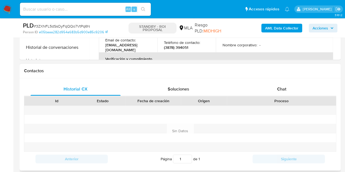
scroll to position [223, 0]
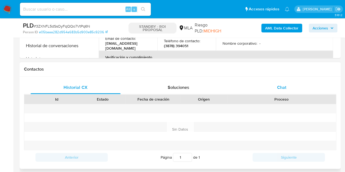
click at [282, 83] on div "Chat" at bounding box center [282, 87] width 90 height 13
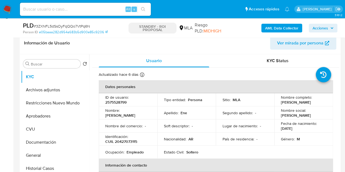
scroll to position [78, 0]
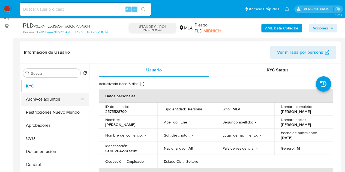
click at [49, 96] on button "Archivos adjuntos" at bounding box center [53, 99] width 64 height 13
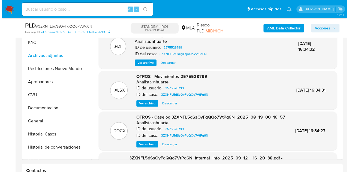
scroll to position [118, 0]
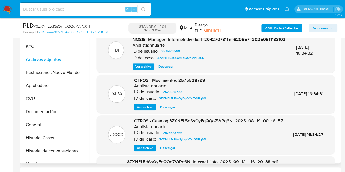
click at [152, 151] on span "Ver archivo" at bounding box center [145, 147] width 16 height 5
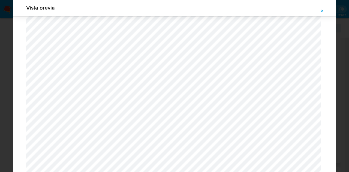
scroll to position [76, 0]
click at [322, 10] on icon "Attachment preview" at bounding box center [322, 11] width 4 height 4
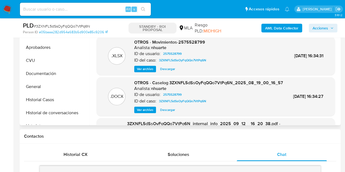
scroll to position [158, 0]
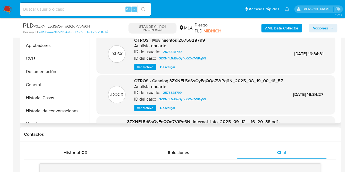
click at [169, 111] on span "Descargar" at bounding box center [167, 107] width 15 height 5
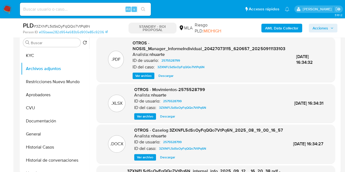
scroll to position [92, 0]
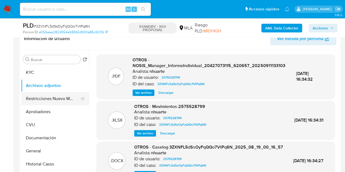
click at [52, 97] on button "Restricciones Nuevo Mundo" at bounding box center [53, 98] width 64 height 13
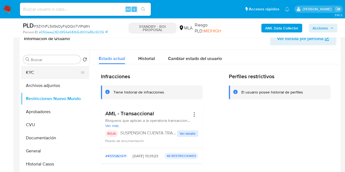
click at [31, 75] on button "KYC" at bounding box center [53, 72] width 64 height 13
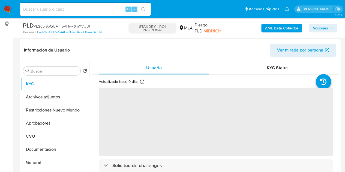
scroll to position [81, 0]
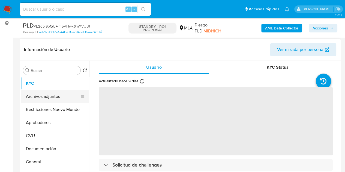
select select "10"
click at [47, 99] on button "Archivos adjuntos" at bounding box center [53, 96] width 64 height 13
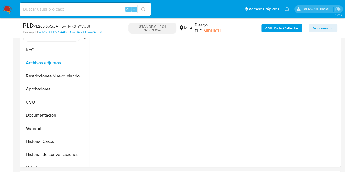
scroll to position [102, 0]
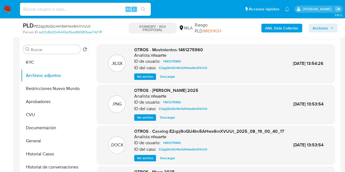
click at [140, 161] on span "Ver archivo" at bounding box center [145, 158] width 16 height 5
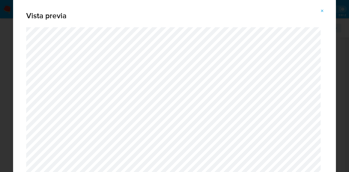
drag, startPoint x: 320, startPoint y: 10, endPoint x: 317, endPoint y: 12, distance: 3.9
click at [320, 10] on button "Attachment preview" at bounding box center [323, 11] width 12 height 9
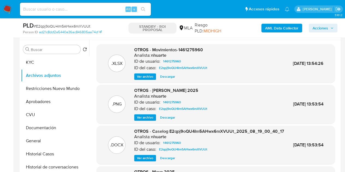
click at [170, 161] on span "Descargar" at bounding box center [167, 158] width 15 height 5
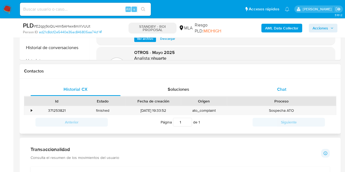
scroll to position [226, 0]
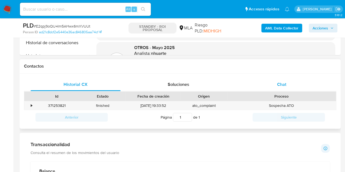
click at [279, 84] on span "Chat" at bounding box center [281, 84] width 9 height 6
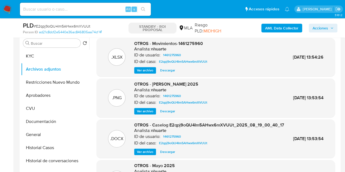
scroll to position [106, 0]
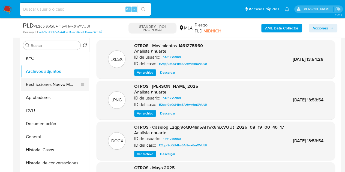
click at [37, 83] on button "Restricciones Nuevo Mundo" at bounding box center [53, 84] width 64 height 13
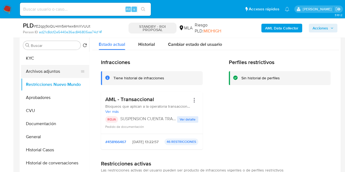
click at [37, 70] on button "Archivos adjuntos" at bounding box center [53, 71] width 64 height 13
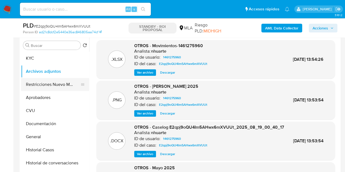
click at [37, 84] on button "Restricciones Nuevo Mundo" at bounding box center [53, 84] width 64 height 13
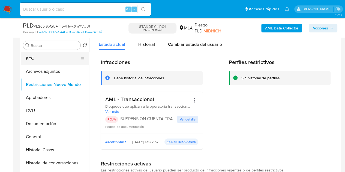
click at [51, 59] on button "KYC" at bounding box center [53, 58] width 64 height 13
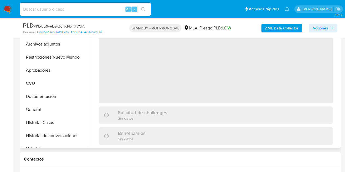
scroll to position [136, 0]
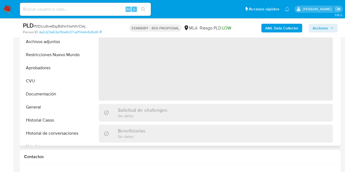
select select "10"
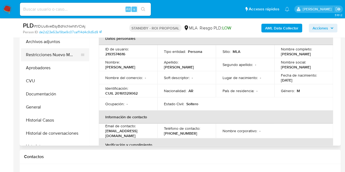
click at [34, 54] on button "Restricciones Nuevo Mundo" at bounding box center [53, 54] width 64 height 13
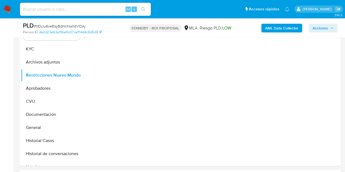
scroll to position [98, 0]
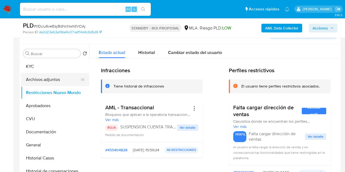
click at [37, 77] on button "Archivos adjuntos" at bounding box center [53, 79] width 64 height 13
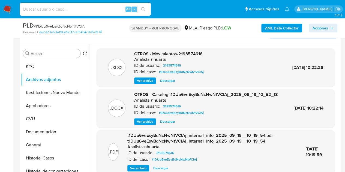
click at [168, 124] on span "Descargar" at bounding box center [167, 121] width 15 height 5
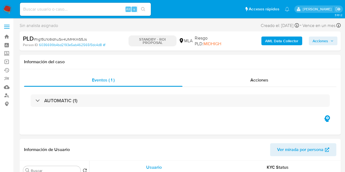
select select "10"
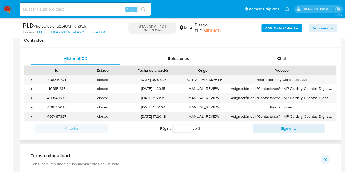
scroll to position [253, 0]
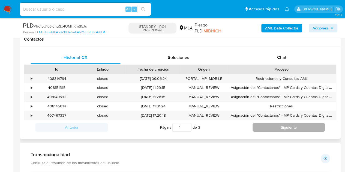
click at [274, 128] on button "Siguiente" at bounding box center [289, 127] width 72 height 9
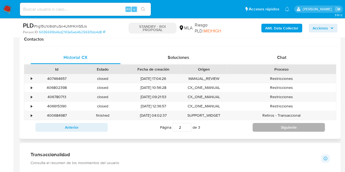
click at [286, 129] on button "Siguiente" at bounding box center [289, 127] width 72 height 9
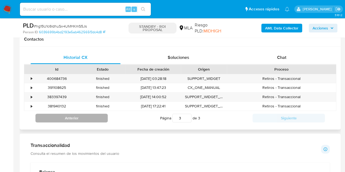
click at [92, 122] on button "Anterior" at bounding box center [71, 118] width 72 height 9
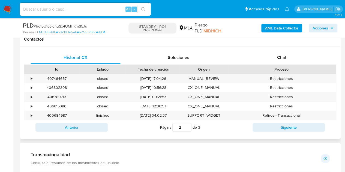
click at [92, 118] on div "finished" at bounding box center [103, 115] width 46 height 9
click at [95, 129] on button "Anterior" at bounding box center [71, 127] width 72 height 9
type input "1"
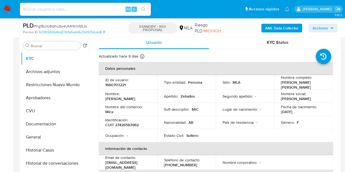
scroll to position [109, 0]
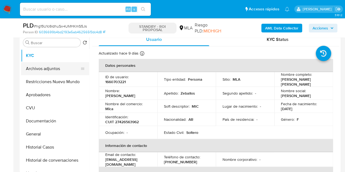
click at [43, 69] on button "Archivos adjuntos" at bounding box center [53, 68] width 64 height 13
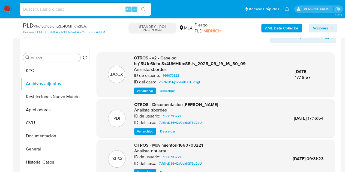
scroll to position [93, 0]
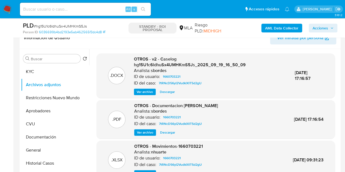
click at [169, 91] on span "Descargar" at bounding box center [167, 91] width 15 height 5
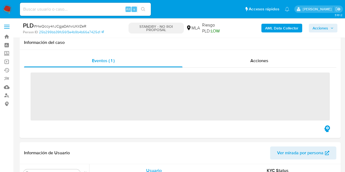
scroll to position [117, 0]
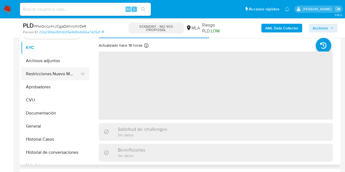
click at [37, 73] on button "Restricciones Nuevo Mundo" at bounding box center [53, 73] width 64 height 13
select select "10"
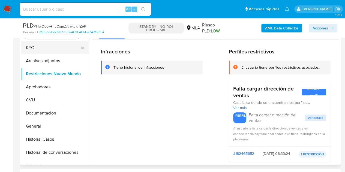
click at [35, 48] on button "KYC" at bounding box center [53, 47] width 64 height 13
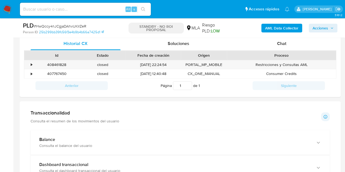
scroll to position [255, 0]
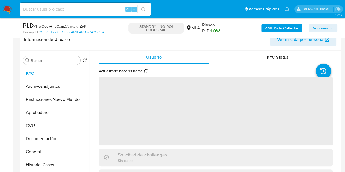
scroll to position [101, 0]
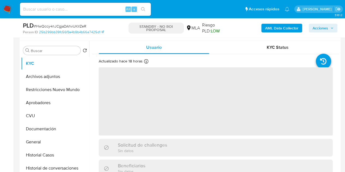
select select "10"
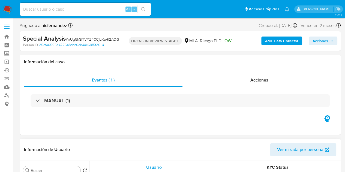
select select "10"
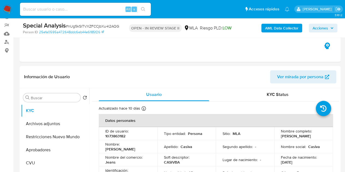
scroll to position [64, 0]
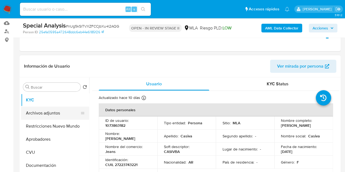
click at [49, 112] on button "Archivos adjuntos" at bounding box center [53, 113] width 64 height 13
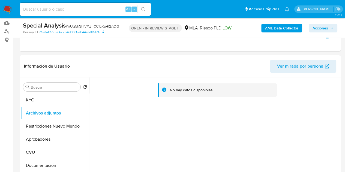
click at [267, 28] on b "AML Data Collector" at bounding box center [281, 28] width 33 height 9
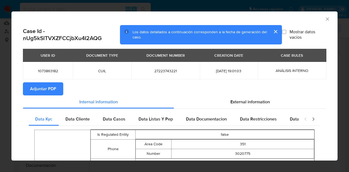
click at [41, 85] on span "Adjuntar PDF" at bounding box center [43, 89] width 26 height 12
click at [325, 17] on icon "Cerrar ventana" at bounding box center [327, 18] width 5 height 5
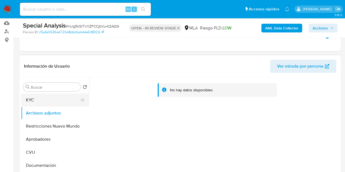
click at [49, 104] on button "KYC" at bounding box center [53, 100] width 64 height 13
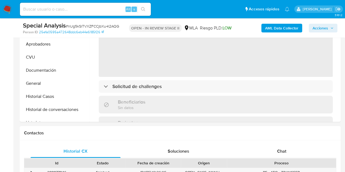
scroll to position [224, 0]
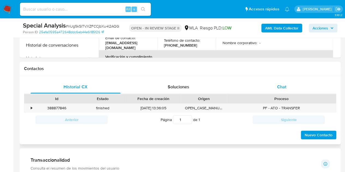
click at [288, 82] on div "Chat" at bounding box center [282, 87] width 90 height 13
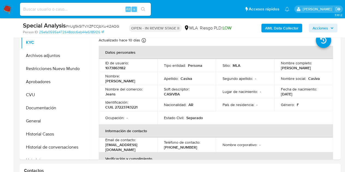
scroll to position [103, 0]
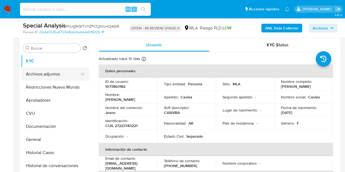
click at [32, 76] on button "Archivos adjuntos" at bounding box center [53, 74] width 64 height 13
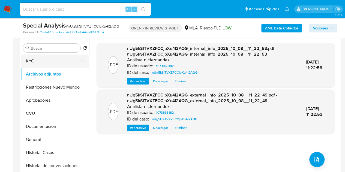
click at [47, 61] on button "KYC" at bounding box center [53, 61] width 64 height 13
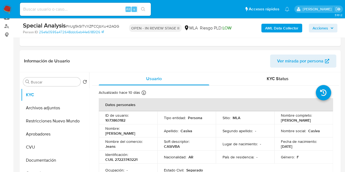
scroll to position [44, 0]
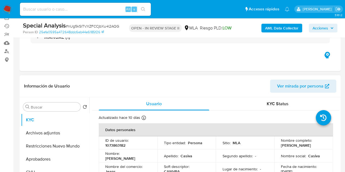
click at [301, 88] on span "Ver mirada por persona" at bounding box center [300, 86] width 46 height 13
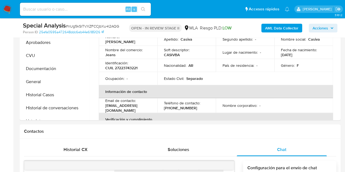
scroll to position [121, 0]
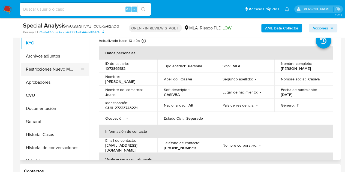
click at [29, 68] on button "Restricciones Nuevo Mundo" at bounding box center [53, 69] width 64 height 13
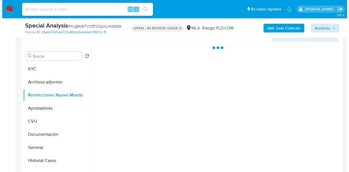
scroll to position [93, 0]
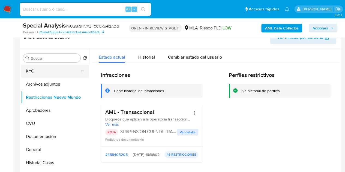
click at [36, 75] on button "KYC" at bounding box center [53, 71] width 64 height 13
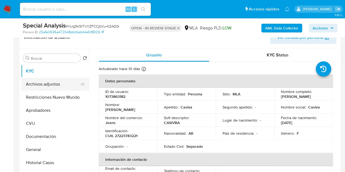
click at [57, 85] on button "Archivos adjuntos" at bounding box center [53, 84] width 64 height 13
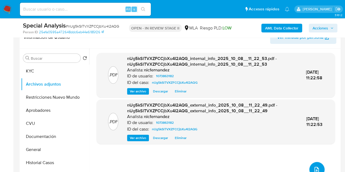
click at [314, 167] on icon "upload-file" at bounding box center [317, 169] width 7 height 7
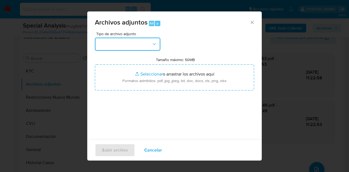
click at [144, 42] on button "button" at bounding box center [128, 44] width 66 height 13
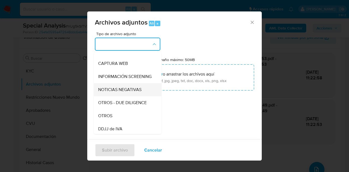
scroll to position [50, 0]
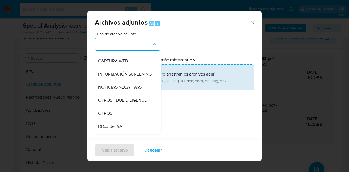
drag, startPoint x: 114, startPoint y: 118, endPoint x: 142, endPoint y: 75, distance: 50.8
click at [115, 114] on div "OTROS" at bounding box center [126, 113] width 56 height 13
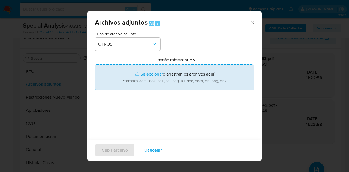
click at [142, 72] on input "Tamaño máximo: 50MB Seleccionar archivos" at bounding box center [174, 77] width 159 height 26
type input "C:\fakepath\NOSIS_Manager_InformeIndividual_27223743221_620658_20250923155955.p…"
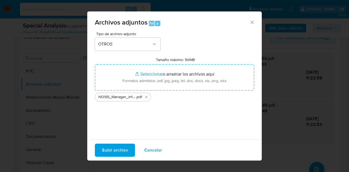
click at [112, 150] on span "Subir archivo" at bounding box center [115, 150] width 26 height 12
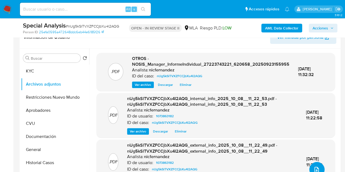
click at [312, 164] on button "upload-file" at bounding box center [317, 169] width 15 height 15
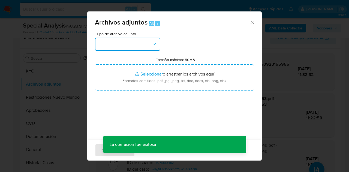
click at [145, 46] on button "button" at bounding box center [128, 44] width 66 height 13
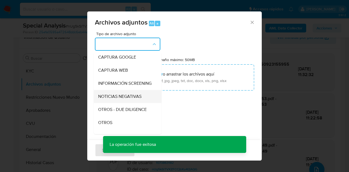
scroll to position [49, 0]
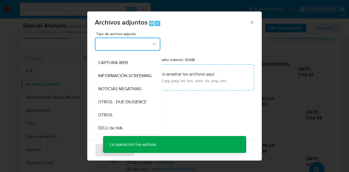
click at [120, 117] on div "OTROS" at bounding box center [126, 115] width 56 height 13
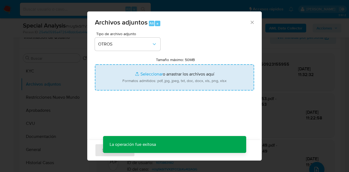
click at [143, 77] on input "Tamaño máximo: 50MB Seleccionar archivos" at bounding box center [174, 77] width 159 height 26
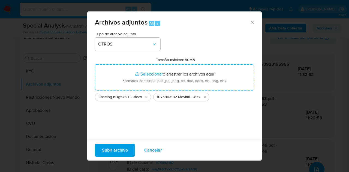
click at [118, 151] on span "Subir archivo" at bounding box center [115, 150] width 26 height 12
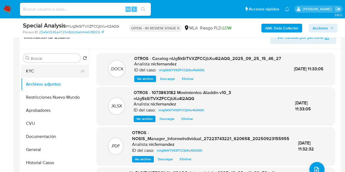
click at [41, 72] on button "KYC" at bounding box center [53, 71] width 64 height 13
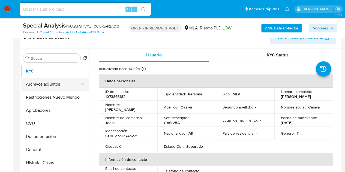
click at [42, 84] on button "Archivos adjuntos" at bounding box center [53, 84] width 64 height 13
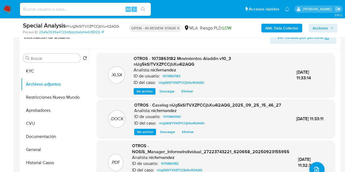
click at [139, 135] on span "Ver archivo" at bounding box center [145, 131] width 16 height 5
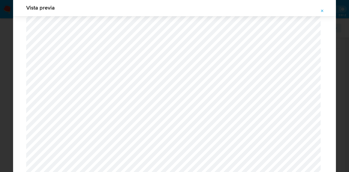
scroll to position [650, 0]
click at [323, 9] on icon "Attachment preview" at bounding box center [322, 11] width 4 height 4
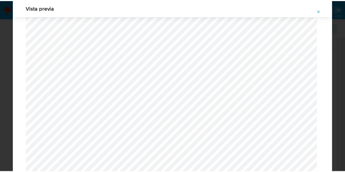
scroll to position [17, 0]
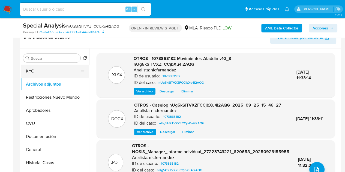
click at [49, 73] on button "KYC" at bounding box center [53, 71] width 64 height 13
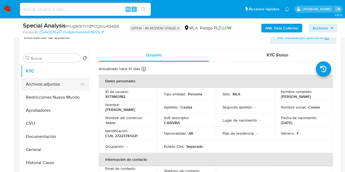
click at [58, 82] on button "Archivos adjuntos" at bounding box center [53, 84] width 64 height 13
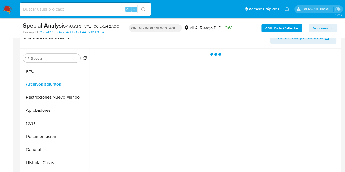
click at [325, 28] on span "Acciones" at bounding box center [321, 28] width 16 height 9
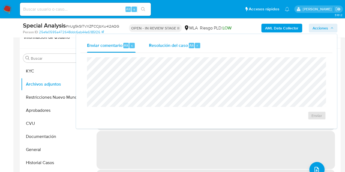
click at [170, 52] on div "Resolución del caso Alt r" at bounding box center [175, 45] width 52 height 14
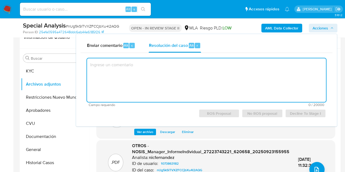
click at [174, 74] on textarea at bounding box center [206, 80] width 239 height 44
paste textarea "Se declina para reporte."
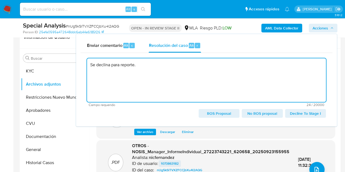
type textarea "Se declina para reporte."
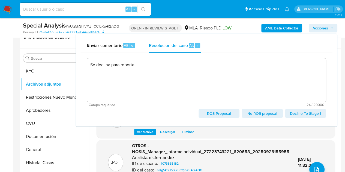
drag, startPoint x: 128, startPoint y: 68, endPoint x: 136, endPoint y: 65, distance: 8.7
click at [128, 68] on textarea "Se declina para reporte." at bounding box center [206, 80] width 239 height 44
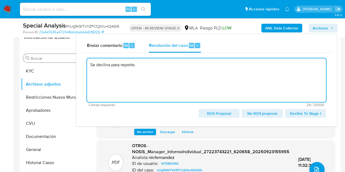
drag, startPoint x: 146, startPoint y: 66, endPoint x: 66, endPoint y: 60, distance: 80.2
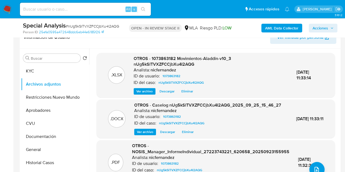
click at [317, 23] on div "AML Data Collector Acciones" at bounding box center [285, 28] width 103 height 13
click at [317, 25] on span "Acciones" at bounding box center [321, 28] width 16 height 9
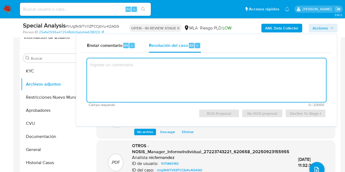
click at [133, 70] on textarea at bounding box center [206, 80] width 239 height 44
click at [121, 47] on span "Enviar comentario" at bounding box center [104, 45] width 35 height 6
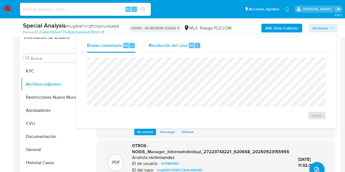
click at [166, 47] on span "Resolución del caso" at bounding box center [168, 45] width 39 height 6
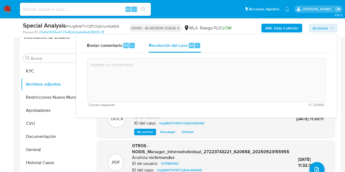
click at [158, 72] on textarea at bounding box center [206, 80] width 239 height 44
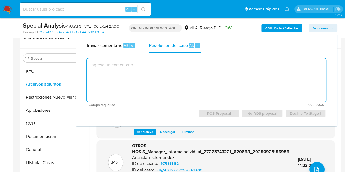
paste textarea "El análisis del caso se encuentra detallado en el caselog adjunto."
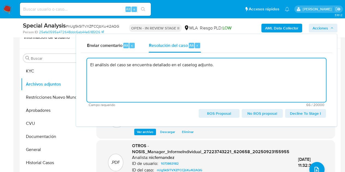
click at [222, 113] on span "ROS Proposal" at bounding box center [219, 114] width 33 height 8
type textarea "El análisis del caso se encuentra detallado en el caselog adjunto."
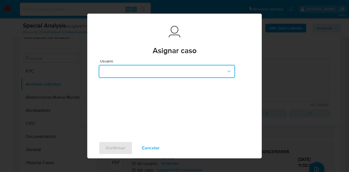
click at [191, 72] on button "button" at bounding box center [167, 71] width 136 height 13
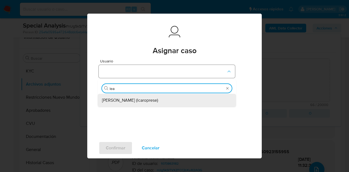
type input "lean"
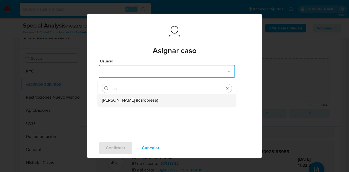
click at [141, 101] on span "Leandro Ezequiel Caroprese (lcaroprese)" at bounding box center [130, 100] width 56 height 5
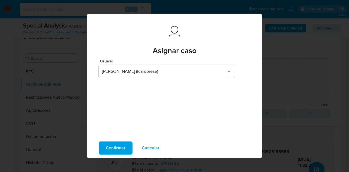
click at [113, 145] on span "Confirmar" at bounding box center [116, 148] width 20 height 12
type textarea "El análisis del caso se encuentra detallado en el caselog adjunto."
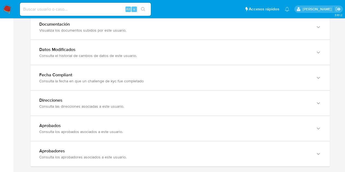
scroll to position [601, 0]
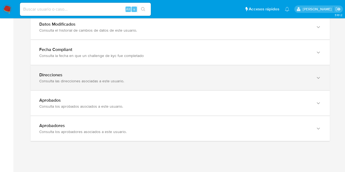
click at [203, 79] on div "Consulta las direcciones asociadas a este usuario." at bounding box center [174, 81] width 271 height 5
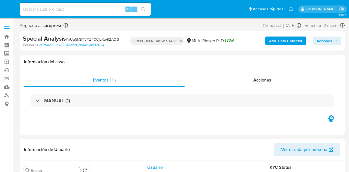
select select "10"
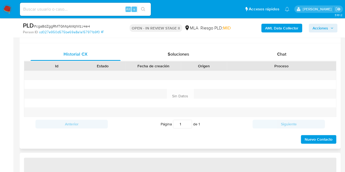
scroll to position [258, 0]
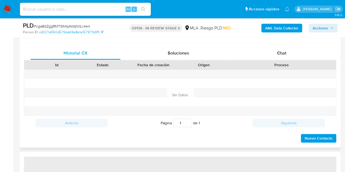
select select "10"
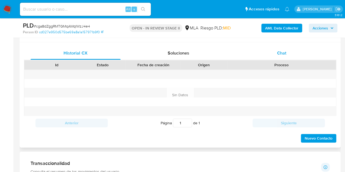
click at [281, 54] on span "Chat" at bounding box center [281, 53] width 9 height 6
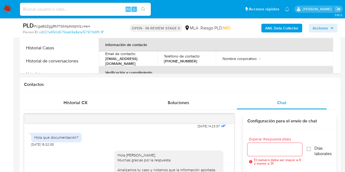
scroll to position [198, 0]
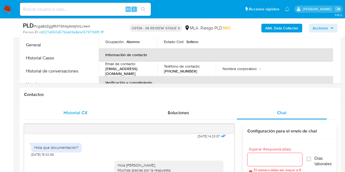
click at [72, 115] on span "Historial CX" at bounding box center [76, 113] width 24 height 6
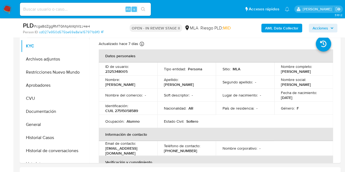
scroll to position [123, 0]
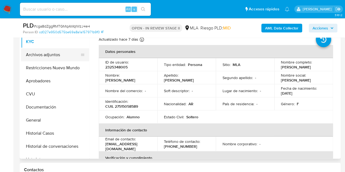
click at [53, 54] on button "Archivos adjuntos" at bounding box center [53, 54] width 64 height 13
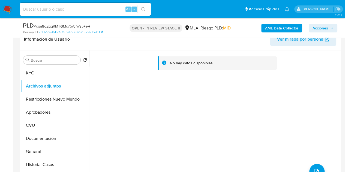
scroll to position [79, 0]
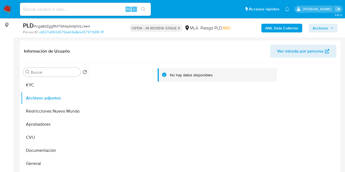
click at [267, 28] on b "AML Data Collector" at bounding box center [281, 28] width 33 height 9
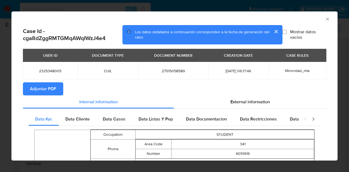
click at [46, 90] on span "Adjuntar PDF" at bounding box center [43, 89] width 26 height 12
click at [325, 19] on icon "Cerrar ventana" at bounding box center [327, 18] width 5 height 5
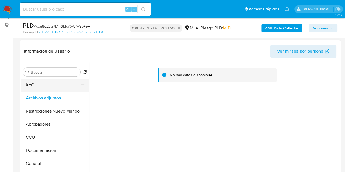
click at [55, 87] on button "KYC" at bounding box center [53, 85] width 64 height 13
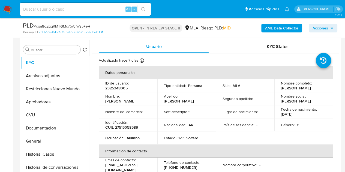
scroll to position [119, 0]
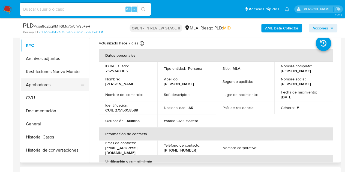
click at [51, 87] on button "Aprobadores" at bounding box center [53, 84] width 64 height 13
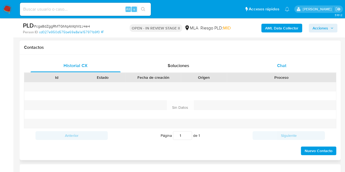
scroll to position [247, 0]
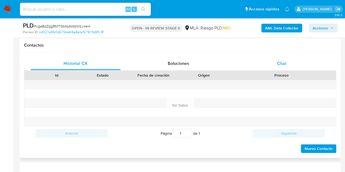
click at [272, 66] on div "Chat" at bounding box center [282, 63] width 90 height 13
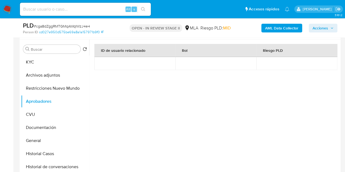
scroll to position [101, 0]
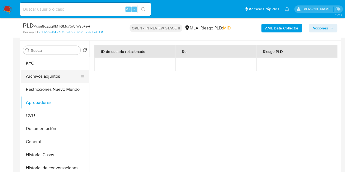
click at [47, 75] on button "Archivos adjuntos" at bounding box center [53, 76] width 64 height 13
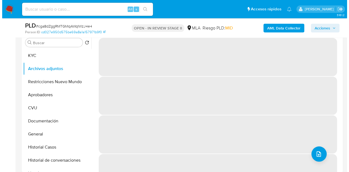
scroll to position [105, 0]
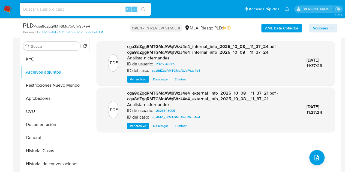
click at [106, 147] on div ".PDF cga8dZggRMTGMqAWqIWzJ4e4_internal_info_2025_10_08__11_37_24.pdf - cga8dZgg…" at bounding box center [216, 106] width 239 height 131
click at [314, 155] on icon "upload-file" at bounding box center [317, 157] width 7 height 7
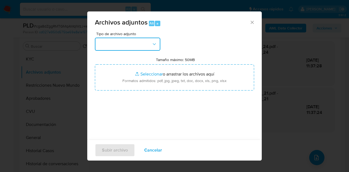
click at [142, 43] on button "button" at bounding box center [128, 44] width 66 height 13
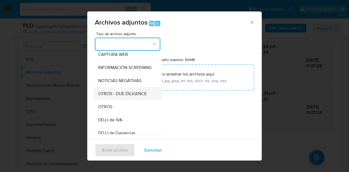
scroll to position [58, 0]
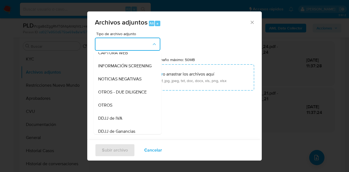
click at [121, 112] on div "OTROS" at bounding box center [126, 105] width 56 height 13
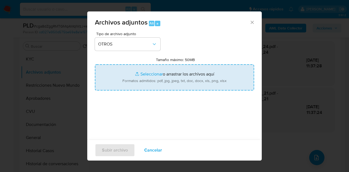
click at [138, 79] on input "Tamaño máximo: 50MB Seleccionar archivos" at bounding box center [174, 77] width 159 height 26
type input "C:\fakepath\NOSIS_Manager_InformeIndividual_27391192001_MADRE.pdf"
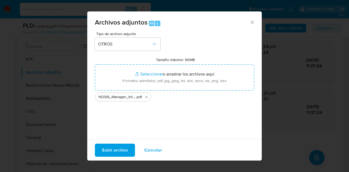
click at [112, 149] on span "Subir archivo" at bounding box center [115, 150] width 26 height 12
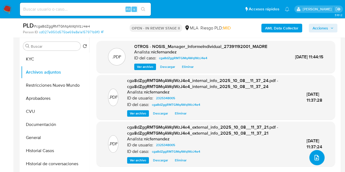
click at [316, 156] on icon "upload-file" at bounding box center [317, 157] width 7 height 7
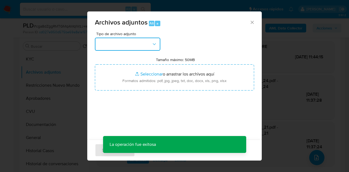
click at [147, 44] on button "button" at bounding box center [128, 44] width 66 height 13
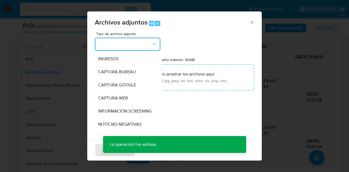
scroll to position [75, 0]
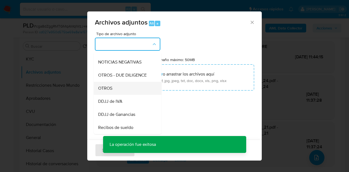
click at [129, 90] on div "OTROS" at bounding box center [126, 88] width 56 height 13
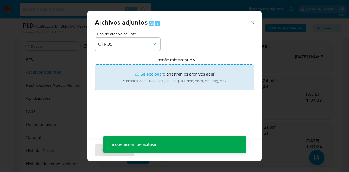
click at [139, 77] on input "Tamaño máximo: 50MB Seleccionar archivos" at bounding box center [174, 77] width 159 height 26
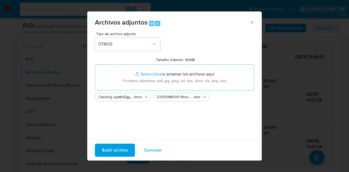
click at [107, 151] on span "Subir archivo" at bounding box center [115, 150] width 26 height 12
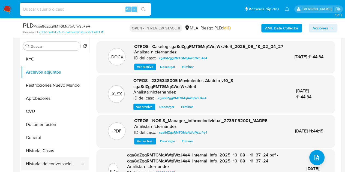
click at [45, 161] on button "Historial de conversaciones" at bounding box center [53, 163] width 64 height 13
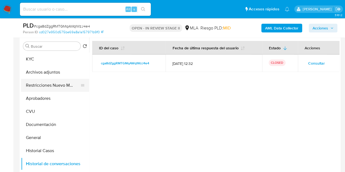
click at [43, 84] on button "Restricciones Nuevo Mundo" at bounding box center [53, 85] width 64 height 13
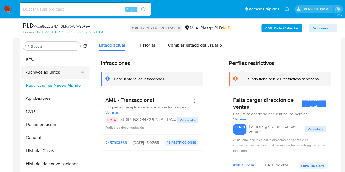
click at [47, 72] on button "Archivos adjuntos" at bounding box center [53, 72] width 64 height 13
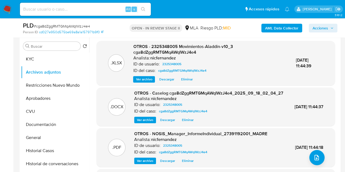
click at [141, 123] on span "Ver archivo" at bounding box center [145, 119] width 16 height 5
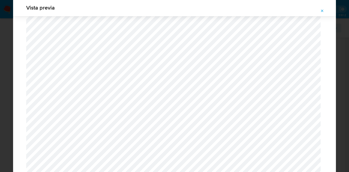
scroll to position [573, 0]
click at [324, 11] on icon "Attachment preview" at bounding box center [322, 11] width 4 height 4
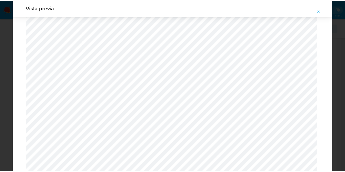
scroll to position [17, 0]
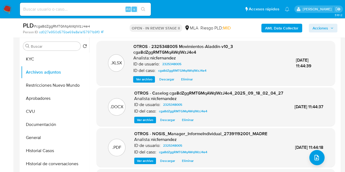
drag, startPoint x: 324, startPoint y: 28, endPoint x: 313, endPoint y: 31, distance: 10.7
click at [324, 28] on span "Acciones" at bounding box center [321, 28] width 16 height 9
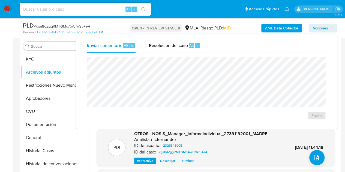
drag, startPoint x: 153, startPoint y: 46, endPoint x: 160, endPoint y: 56, distance: 12.6
click at [155, 49] on div "Resolución del caso Alt r" at bounding box center [175, 45] width 52 height 14
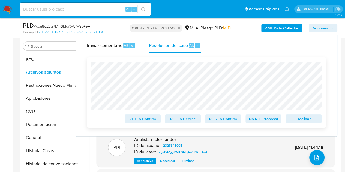
click at [306, 120] on span "Declinar" at bounding box center [304, 119] width 28 height 8
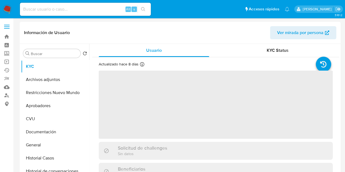
select select "10"
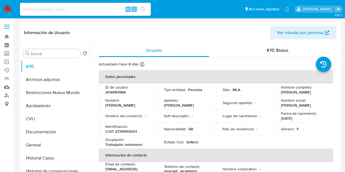
click at [147, 114] on div "Nombre del comercio : -" at bounding box center [128, 116] width 46 height 5
drag, startPoint x: 281, startPoint y: 91, endPoint x: 318, endPoint y: 91, distance: 37.4
click at [318, 91] on div "Nombre completo : Yamila Luciana Galvez" at bounding box center [304, 90] width 46 height 10
click at [295, 90] on p "Yamila Luciana Galvez" at bounding box center [296, 92] width 30 height 5
click at [279, 93] on td "Nombre completo : Yamila Luciana Galvez" at bounding box center [304, 89] width 59 height 13
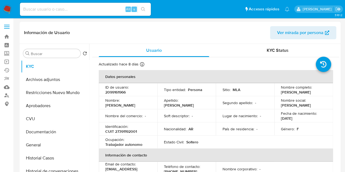
drag, startPoint x: 279, startPoint y: 93, endPoint x: 319, endPoint y: 93, distance: 39.0
click at [319, 93] on div "Nombre completo : Yamila Luciana Galvez" at bounding box center [304, 90] width 46 height 10
copy p "Yamila Luciana Galvez"
drag, startPoint x: 136, startPoint y: 120, endPoint x: 135, endPoint y: 124, distance: 4.8
click at [136, 120] on td "Nombre del comercio : -" at bounding box center [128, 115] width 59 height 13
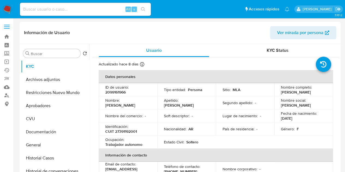
click at [130, 131] on p "CUIT 27391192001" at bounding box center [121, 131] width 32 height 5
copy p "27391192001"
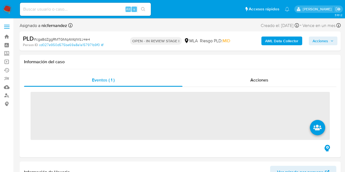
click at [319, 41] on span "Acciones" at bounding box center [321, 41] width 16 height 9
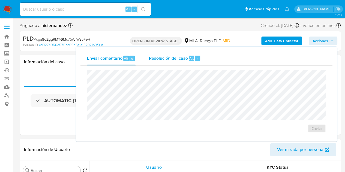
click at [179, 61] on span "Resolución del caso" at bounding box center [168, 58] width 39 height 6
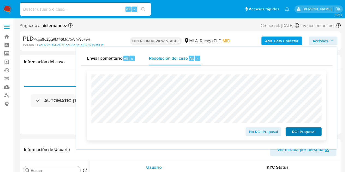
select select "10"
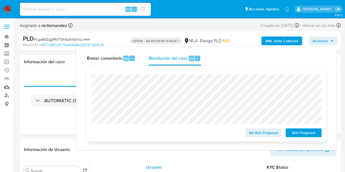
click at [310, 137] on span "ROI Proposal" at bounding box center [304, 133] width 28 height 8
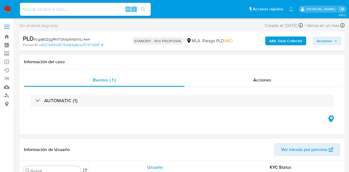
select select "10"
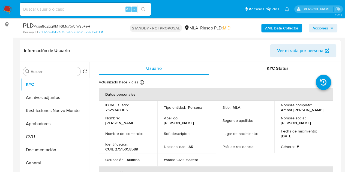
scroll to position [125, 0]
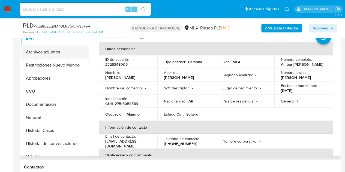
click at [38, 50] on button "Archivos adjuntos" at bounding box center [53, 52] width 64 height 13
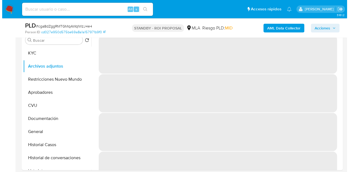
scroll to position [106, 0]
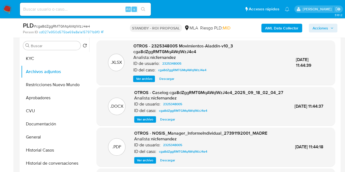
click at [141, 122] on span "Ver archivo" at bounding box center [145, 119] width 16 height 5
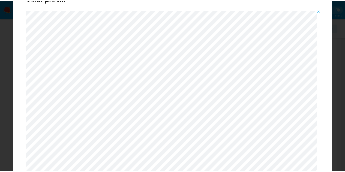
scroll to position [0, 0]
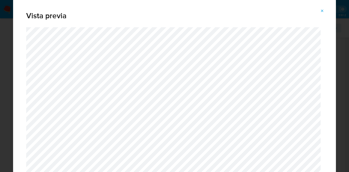
click at [322, 12] on icon "Attachment preview" at bounding box center [322, 11] width 4 height 4
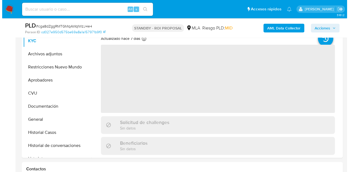
scroll to position [103, 0]
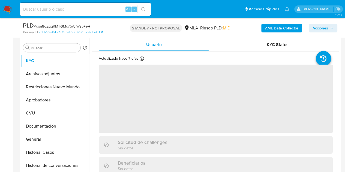
select select "10"
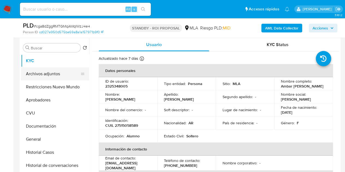
click at [55, 71] on button "Archivos adjuntos" at bounding box center [53, 73] width 64 height 13
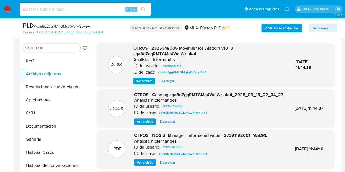
click at [140, 124] on span "Ver archivo" at bounding box center [145, 121] width 16 height 5
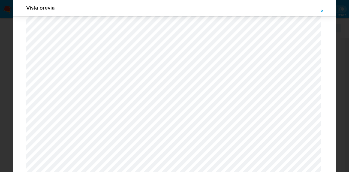
scroll to position [626, 0]
drag, startPoint x: 322, startPoint y: 10, endPoint x: 318, endPoint y: 6, distance: 6.0
click at [323, 10] on icon "Attachment preview" at bounding box center [322, 11] width 4 height 4
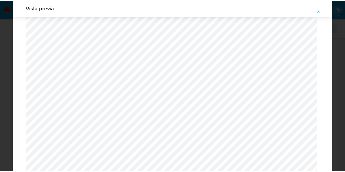
scroll to position [17, 0]
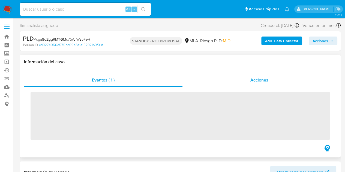
click at [259, 75] on div "Acciones" at bounding box center [260, 80] width 154 height 13
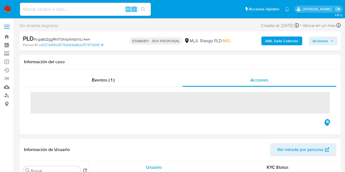
scroll to position [5, 0]
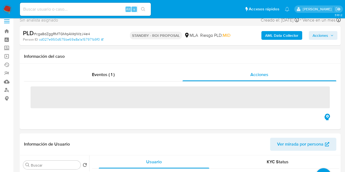
select select "10"
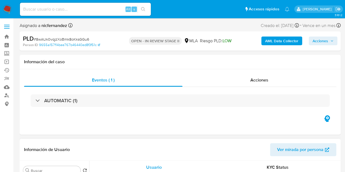
select select "10"
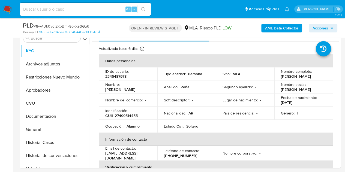
scroll to position [110, 0]
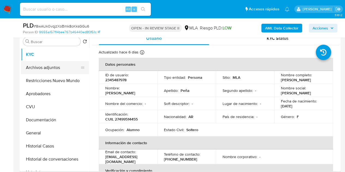
click at [45, 69] on button "Archivos adjuntos" at bounding box center [53, 67] width 64 height 13
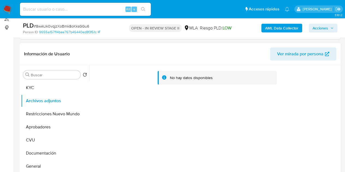
scroll to position [73, 0]
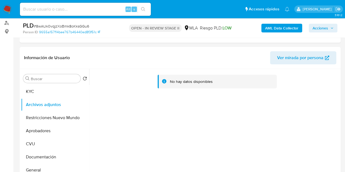
click at [272, 29] on b "AML Data Collector" at bounding box center [281, 28] width 33 height 9
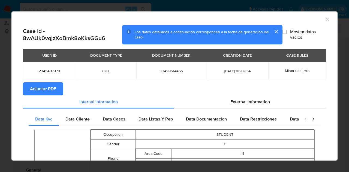
click at [57, 85] on button "Adjuntar PDF" at bounding box center [43, 88] width 40 height 13
click at [325, 17] on icon "Cerrar ventana" at bounding box center [327, 18] width 5 height 5
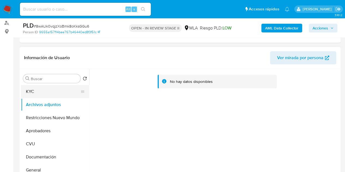
click at [44, 93] on button "KYC" at bounding box center [53, 91] width 64 height 13
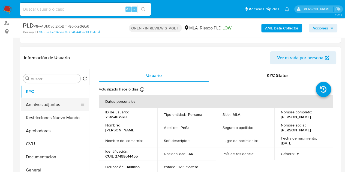
click at [47, 110] on button "Archivos adjuntos" at bounding box center [53, 104] width 64 height 13
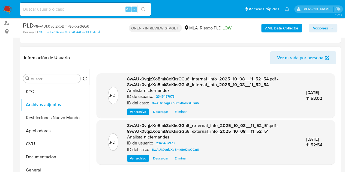
drag, startPoint x: 285, startPoint y: 102, endPoint x: 272, endPoint y: 90, distance: 18.2
click at [285, 102] on div "ID del caso: 8wAUk0vqjzXoBmk8oKksGGu6" at bounding box center [212, 103] width 171 height 7
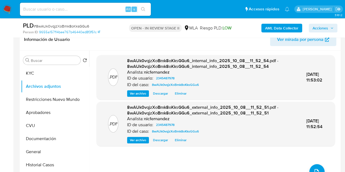
scroll to position [77, 0]
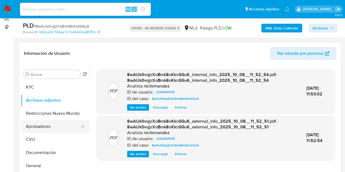
click at [46, 125] on button "Aprobadores" at bounding box center [53, 126] width 64 height 13
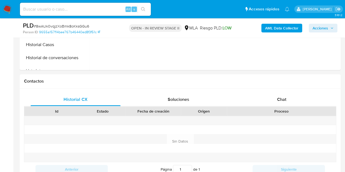
scroll to position [234, 0]
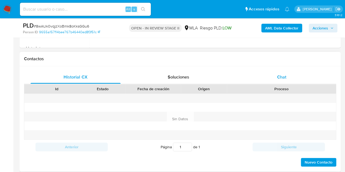
click at [296, 79] on div "Chat" at bounding box center [282, 77] width 90 height 13
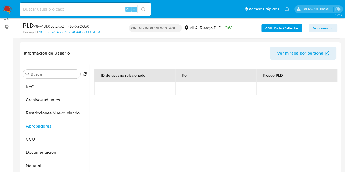
scroll to position [75, 0]
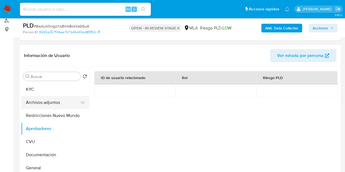
click at [47, 98] on button "Archivos adjuntos" at bounding box center [53, 102] width 64 height 13
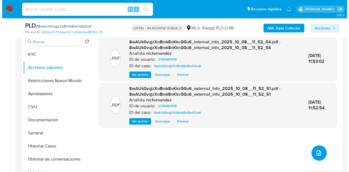
scroll to position [118, 0]
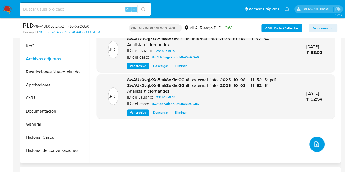
click at [319, 142] on button "upload-file" at bounding box center [317, 144] width 15 height 15
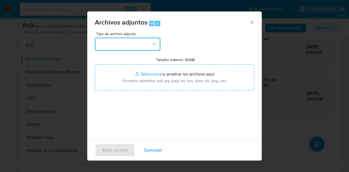
click at [153, 41] on button "button" at bounding box center [128, 44] width 66 height 13
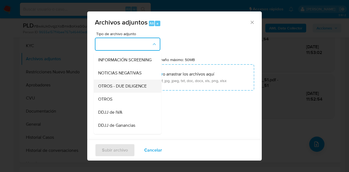
scroll to position [65, 0]
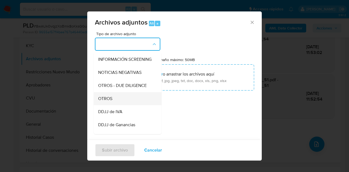
click at [119, 104] on div "OTROS" at bounding box center [126, 98] width 56 height 13
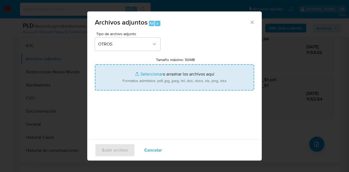
click at [132, 77] on input "Tamaño máximo: 50MB Seleccionar archivos" at bounding box center [174, 77] width 159 height 26
type input "C:\fakepath\NOSIS_Manager_InformeIndividual_20340044003_APROBADOR.pdf"
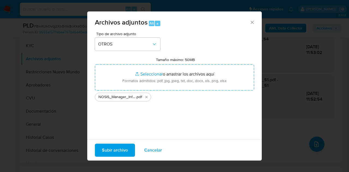
drag, startPoint x: 132, startPoint y: 77, endPoint x: 113, endPoint y: 149, distance: 74.7
click at [113, 149] on span "Subir archivo" at bounding box center [115, 150] width 26 height 12
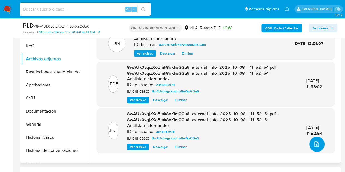
click at [312, 139] on button "upload-file" at bounding box center [317, 144] width 15 height 15
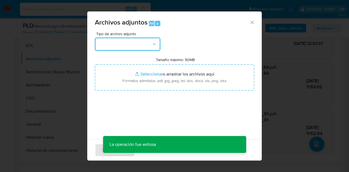
click at [150, 39] on button "button" at bounding box center [128, 44] width 66 height 13
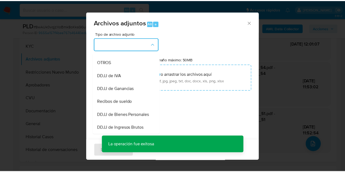
scroll to position [103, 0]
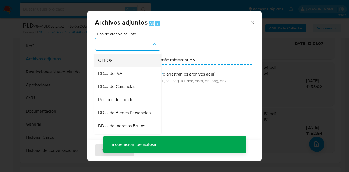
click at [120, 67] on div "OTROS" at bounding box center [126, 60] width 56 height 13
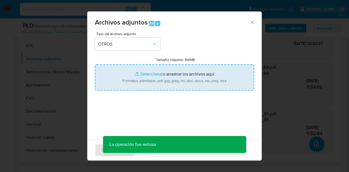
click at [151, 75] on input "Tamaño máximo: 50MB Seleccionar archivos" at bounding box center [174, 77] width 159 height 26
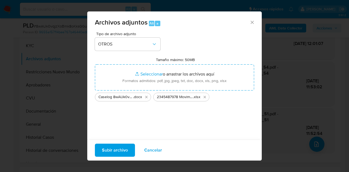
click at [112, 148] on span "Subir archivo" at bounding box center [115, 150] width 26 height 12
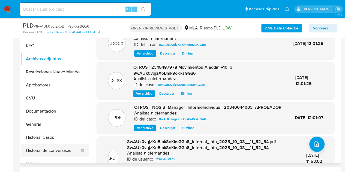
click at [50, 154] on button "Historial de conversaciones" at bounding box center [53, 150] width 64 height 13
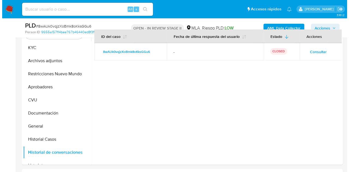
scroll to position [100, 0]
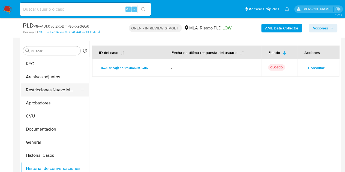
click at [27, 89] on button "Restricciones Nuevo Mundo" at bounding box center [53, 90] width 64 height 13
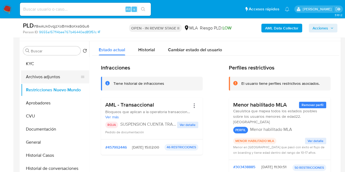
click at [32, 80] on button "Archivos adjuntos" at bounding box center [53, 76] width 64 height 13
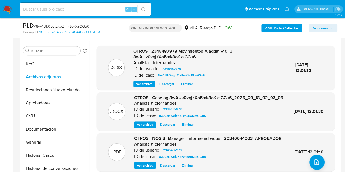
click at [139, 126] on div "OTROS - Caselog 8wAUk0vqjzXoBmk8oKksGGu6_2025_09_18_02_03_09 Analista: nicferna…" at bounding box center [208, 111] width 149 height 33
click at [141, 127] on span "Ver archivo" at bounding box center [145, 124] width 16 height 5
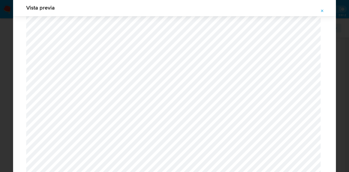
scroll to position [471, 0]
click at [325, 13] on button "Attachment preview" at bounding box center [323, 11] width 12 height 9
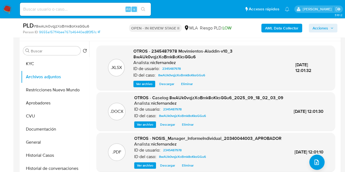
scroll to position [63, 0]
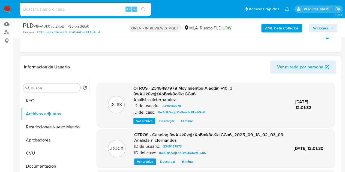
click at [147, 66] on header "Información de Usuario Ver mirada por persona" at bounding box center [180, 67] width 313 height 13
click at [321, 26] on span "Acciones" at bounding box center [321, 28] width 16 height 9
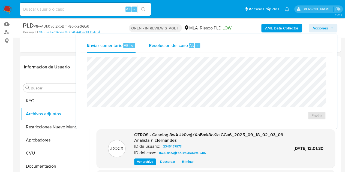
click at [181, 44] on span "Resolución del caso" at bounding box center [168, 45] width 39 height 6
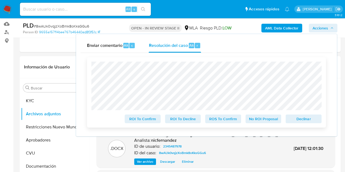
click at [307, 118] on span "Declinar" at bounding box center [304, 119] width 28 height 8
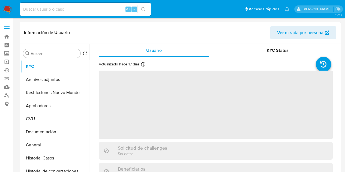
select select "10"
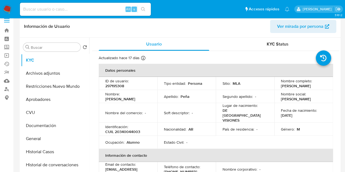
scroll to position [5, 0]
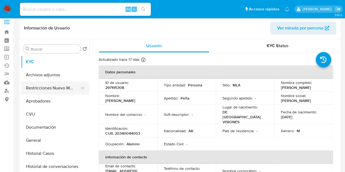
click at [44, 88] on button "Restricciones Nuevo Mundo" at bounding box center [53, 88] width 64 height 13
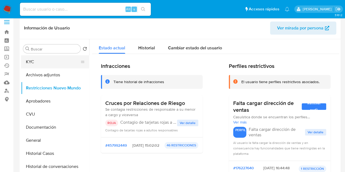
click at [40, 64] on button "KYC" at bounding box center [53, 61] width 64 height 13
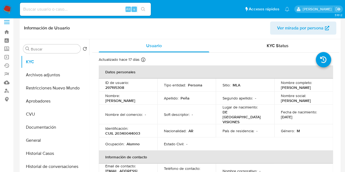
drag, startPoint x: 280, startPoint y: 88, endPoint x: 317, endPoint y: 88, distance: 36.6
click at [317, 88] on div "Nombre completo : Cesar Guillermo Peña" at bounding box center [304, 85] width 46 height 10
copy p "Cesar Guillermo Peña"
click at [133, 126] on div "Identificación : CUIL 20340044003" at bounding box center [128, 131] width 46 height 10
click at [129, 131] on p "CUIL 20340044003" at bounding box center [122, 133] width 35 height 5
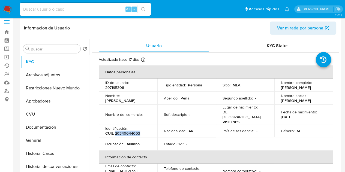
click at [129, 131] on p "CUIL 20340044003" at bounding box center [122, 133] width 35 height 5
copy p "20340044003"
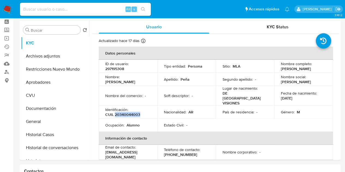
scroll to position [0, 0]
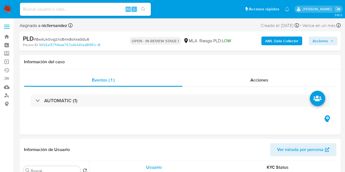
select select "10"
drag, startPoint x: 325, startPoint y: 38, endPoint x: 322, endPoint y: 41, distance: 4.1
click at [325, 38] on span "Acciones" at bounding box center [321, 41] width 16 height 9
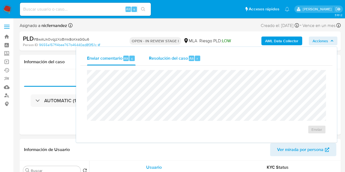
click at [159, 59] on span "Resolución del caso" at bounding box center [168, 58] width 39 height 6
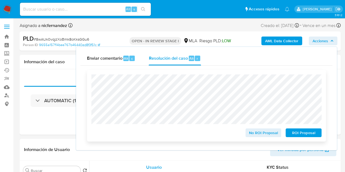
click at [303, 132] on span "ROI Proposal" at bounding box center [304, 133] width 28 height 8
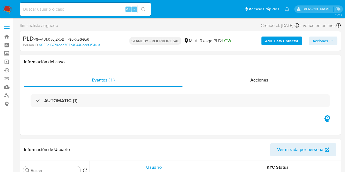
select select "10"
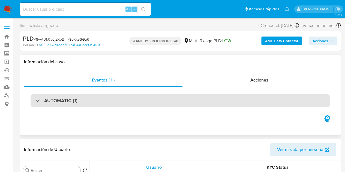
select select "10"
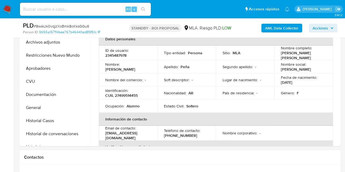
scroll to position [106, 0]
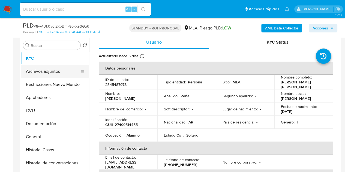
click at [57, 69] on button "Archivos adjuntos" at bounding box center [53, 71] width 64 height 13
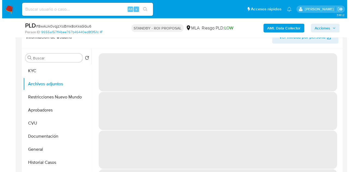
scroll to position [85, 0]
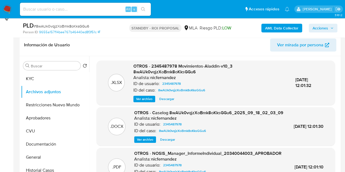
click at [146, 142] on span "Ver archivo" at bounding box center [145, 139] width 16 height 5
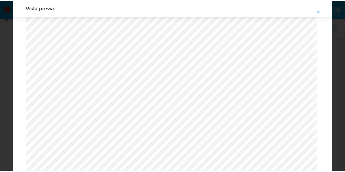
scroll to position [0, 0]
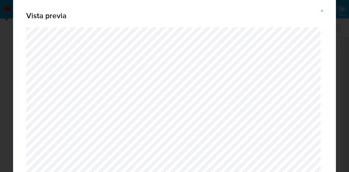
click at [319, 14] on button "Attachment preview" at bounding box center [323, 11] width 12 height 9
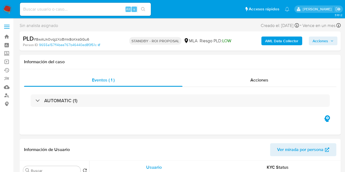
select select "10"
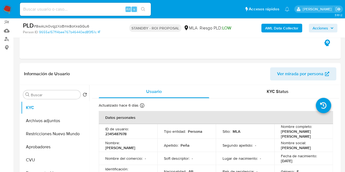
scroll to position [80, 0]
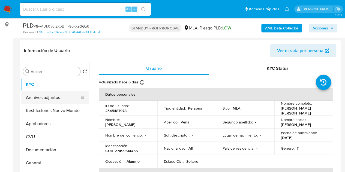
click at [54, 97] on button "Archivos adjuntos" at bounding box center [53, 97] width 64 height 13
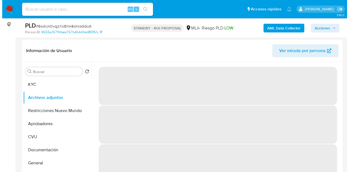
scroll to position [92, 0]
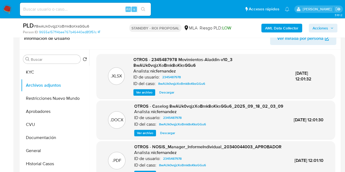
click at [141, 135] on span "Ver archivo" at bounding box center [145, 132] width 16 height 5
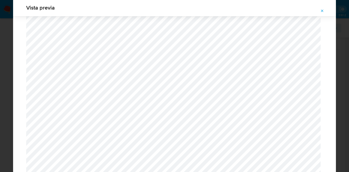
scroll to position [402, 0]
click at [321, 13] on icon "Attachment preview" at bounding box center [322, 11] width 4 height 4
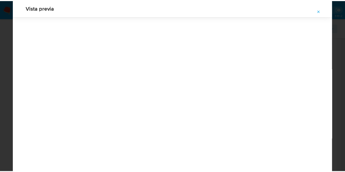
scroll to position [17, 0]
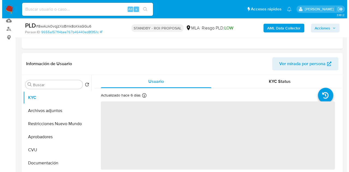
scroll to position [83, 0]
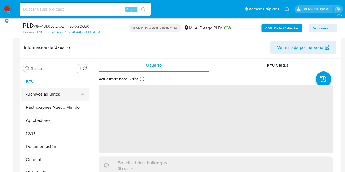
select select "10"
click at [52, 99] on button "Archivos adjuntos" at bounding box center [53, 94] width 64 height 13
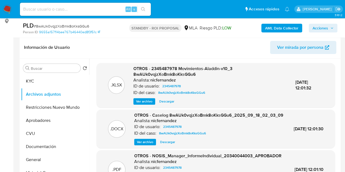
click at [145, 145] on span "Ver archivo" at bounding box center [145, 141] width 16 height 5
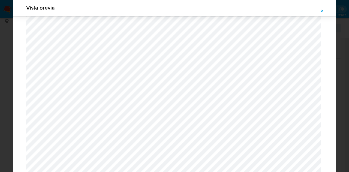
scroll to position [1487, 0]
click at [324, 9] on icon "Attachment preview" at bounding box center [322, 11] width 4 height 4
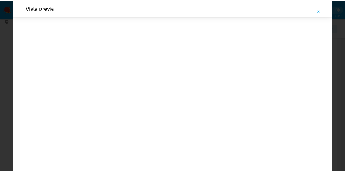
scroll to position [17, 0]
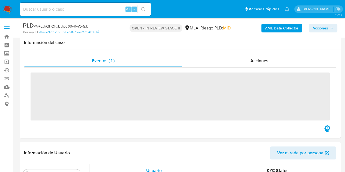
scroll to position [260, 0]
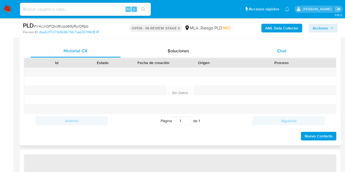
select select "10"
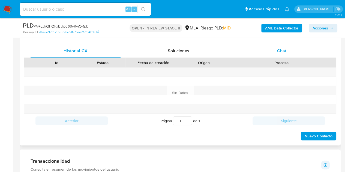
click at [284, 48] on span "Chat" at bounding box center [281, 51] width 9 height 6
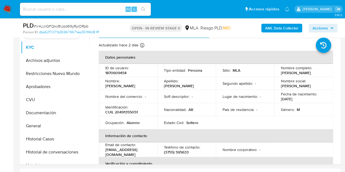
scroll to position [107, 0]
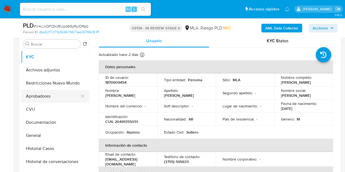
click at [40, 99] on button "Aprobadores" at bounding box center [53, 96] width 64 height 13
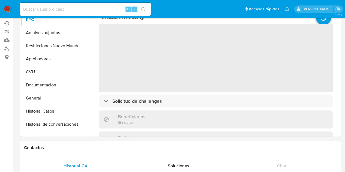
select select "10"
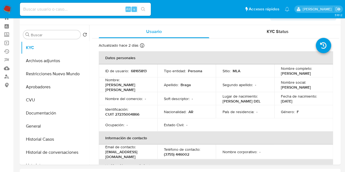
scroll to position [96, 0]
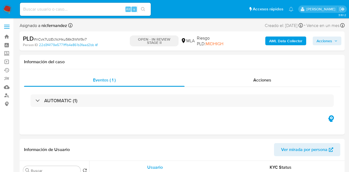
select select "10"
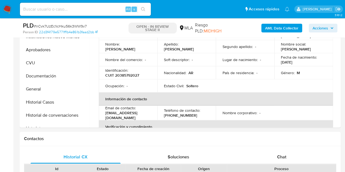
scroll to position [220, 0]
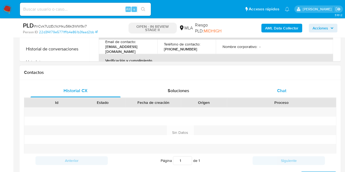
click at [281, 93] on span "Chat" at bounding box center [281, 91] width 9 height 6
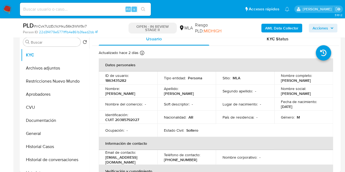
scroll to position [108, 0]
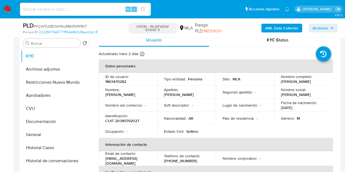
click at [125, 105] on p "Nombre del comercio :" at bounding box center [123, 105] width 37 height 5
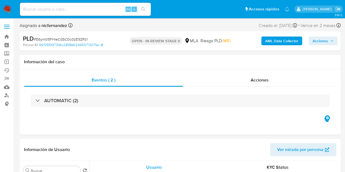
select select "10"
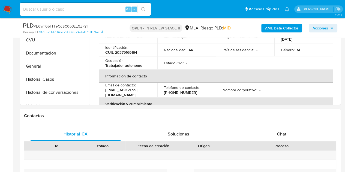
scroll to position [227, 0]
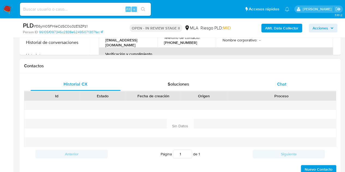
click at [284, 85] on span "Chat" at bounding box center [281, 84] width 9 height 6
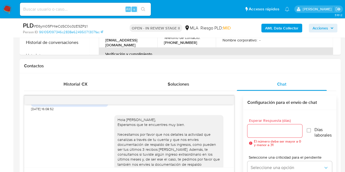
scroll to position [310, 0]
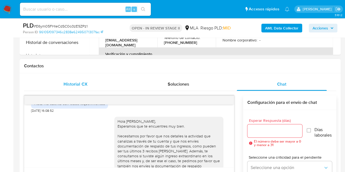
click at [74, 82] on span "Historial CX" at bounding box center [76, 84] width 24 height 6
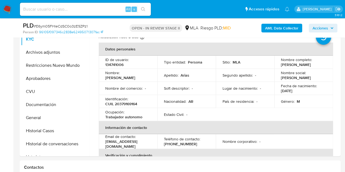
scroll to position [114, 0]
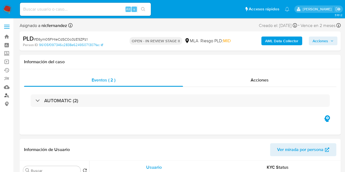
click at [5, 97] on link "Buscador de personas" at bounding box center [32, 95] width 65 height 8
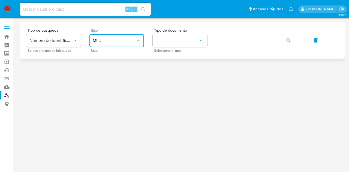
drag, startPoint x: 104, startPoint y: 41, endPoint x: 107, endPoint y: 44, distance: 4.6
click at [104, 41] on span "MLU" at bounding box center [114, 40] width 43 height 5
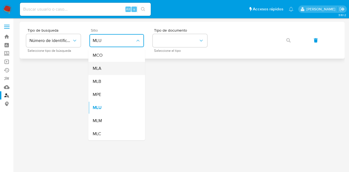
click at [117, 69] on div "MLA" at bounding box center [115, 68] width 45 height 13
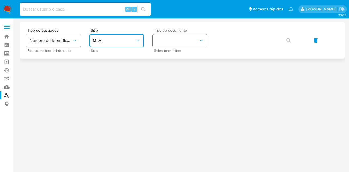
click at [167, 43] on button "identificationType" at bounding box center [180, 40] width 55 height 13
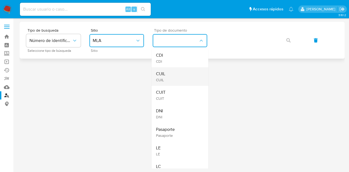
click at [177, 73] on div "CUIL CUIL" at bounding box center [178, 76] width 45 height 19
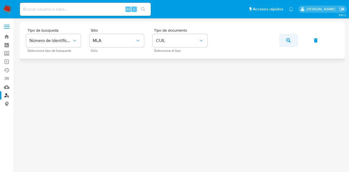
click at [287, 40] on icon "button" at bounding box center [289, 40] width 4 height 4
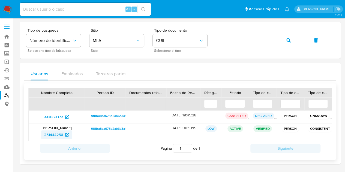
click at [56, 133] on span "251444256" at bounding box center [53, 134] width 19 height 9
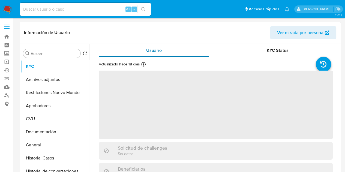
select select "10"
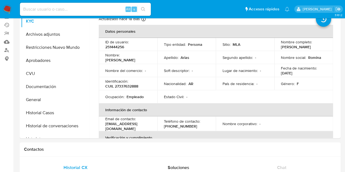
scroll to position [40, 0]
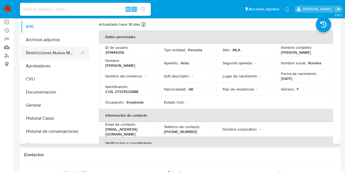
click at [41, 48] on button "Restricciones Nuevo Mundo" at bounding box center [53, 52] width 64 height 13
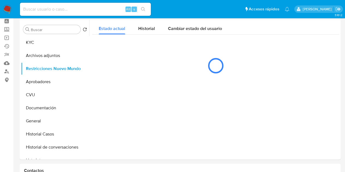
scroll to position [21, 0]
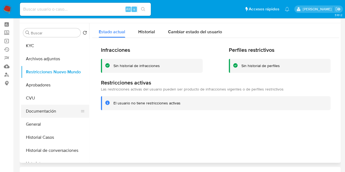
click at [50, 108] on button "Documentación" at bounding box center [53, 111] width 64 height 13
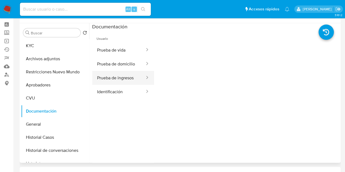
click at [124, 77] on button "Prueba de ingresos" at bounding box center [118, 78] width 53 height 14
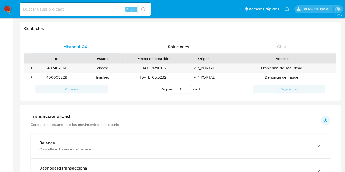
scroll to position [179, 0]
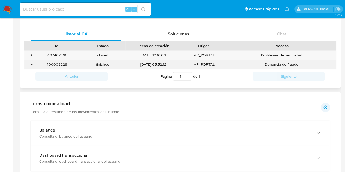
click at [60, 64] on div "400003229" at bounding box center [57, 64] width 46 height 9
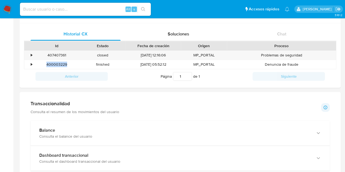
copy div "400003229"
click at [53, 54] on div "407407361" at bounding box center [57, 55] width 46 height 9
copy div "407407361"
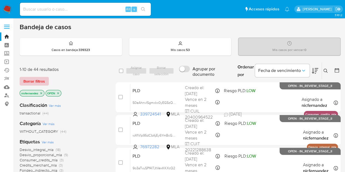
click at [32, 81] on span "Borrar filtros" at bounding box center [34, 82] width 22 height 8
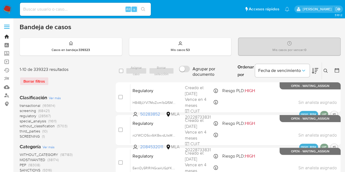
click at [7, 37] on link "Bandeja" at bounding box center [32, 36] width 65 height 8
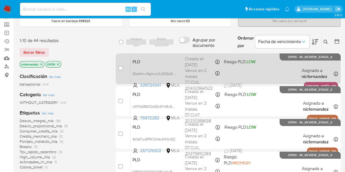
scroll to position [15, 0]
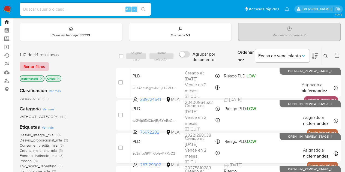
click at [28, 63] on span "Borrar filtros" at bounding box center [34, 67] width 22 height 8
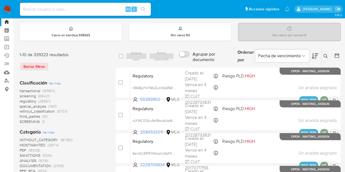
click at [324, 56] on icon at bounding box center [326, 56] width 4 height 4
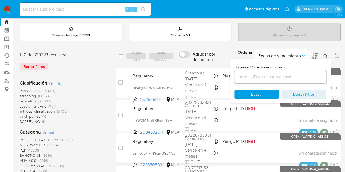
click at [273, 78] on input at bounding box center [280, 76] width 92 height 7
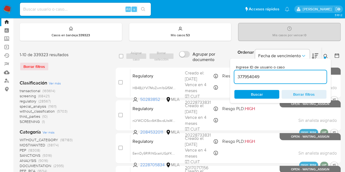
type input "377954049"
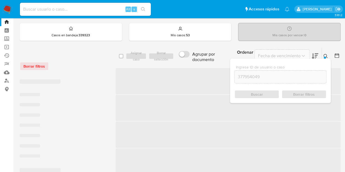
click at [326, 55] on icon at bounding box center [326, 56] width 4 height 4
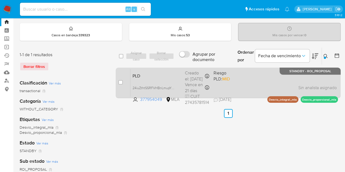
click at [178, 77] on span "PLD" at bounding box center [157, 75] width 48 height 7
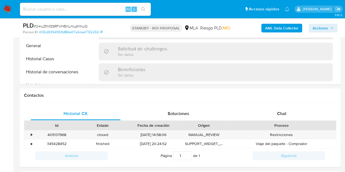
scroll to position [265, 0]
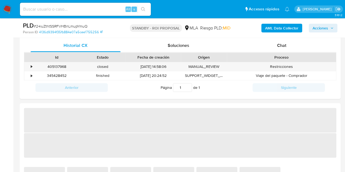
select select "10"
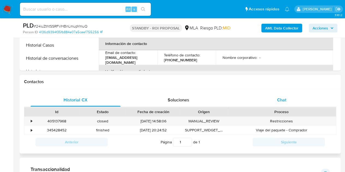
click at [280, 103] on div "Chat" at bounding box center [282, 100] width 90 height 13
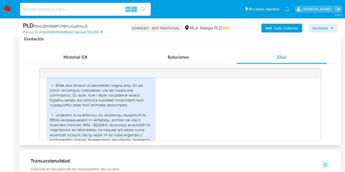
scroll to position [785, 0]
